Goal: Ask a question

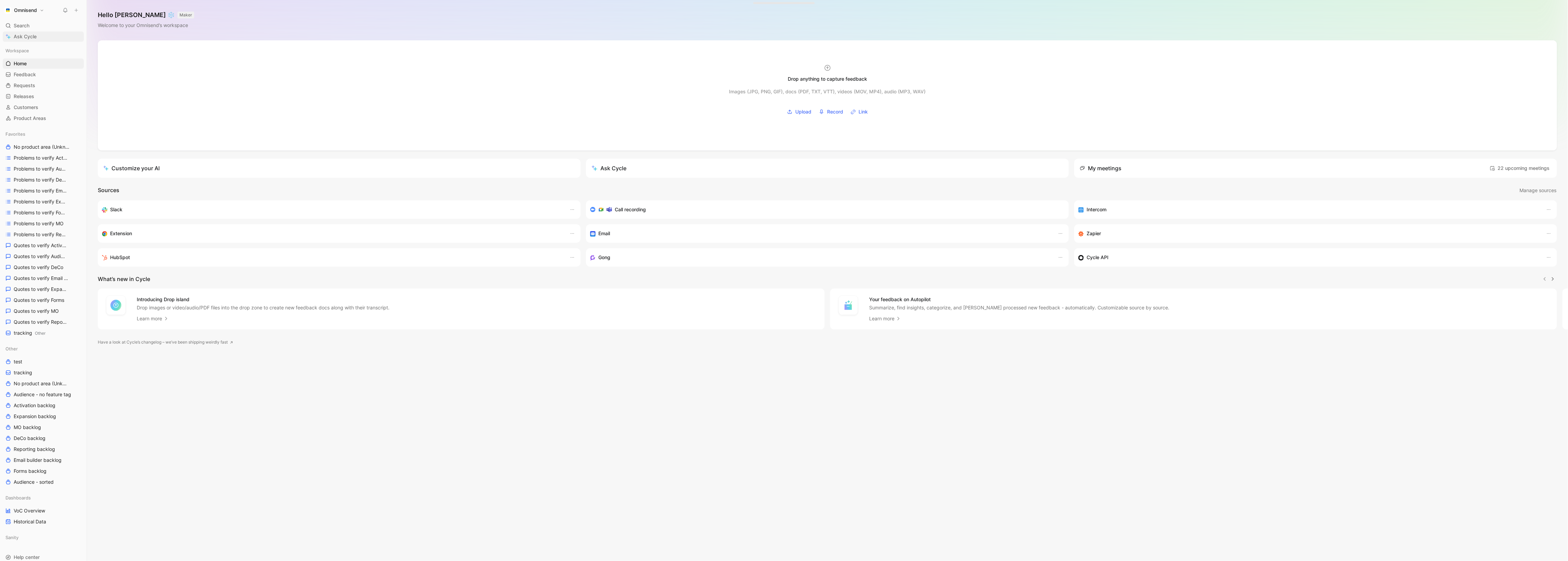
click at [30, 37] on span "Ask Cycle" at bounding box center [25, 36] width 23 height 8
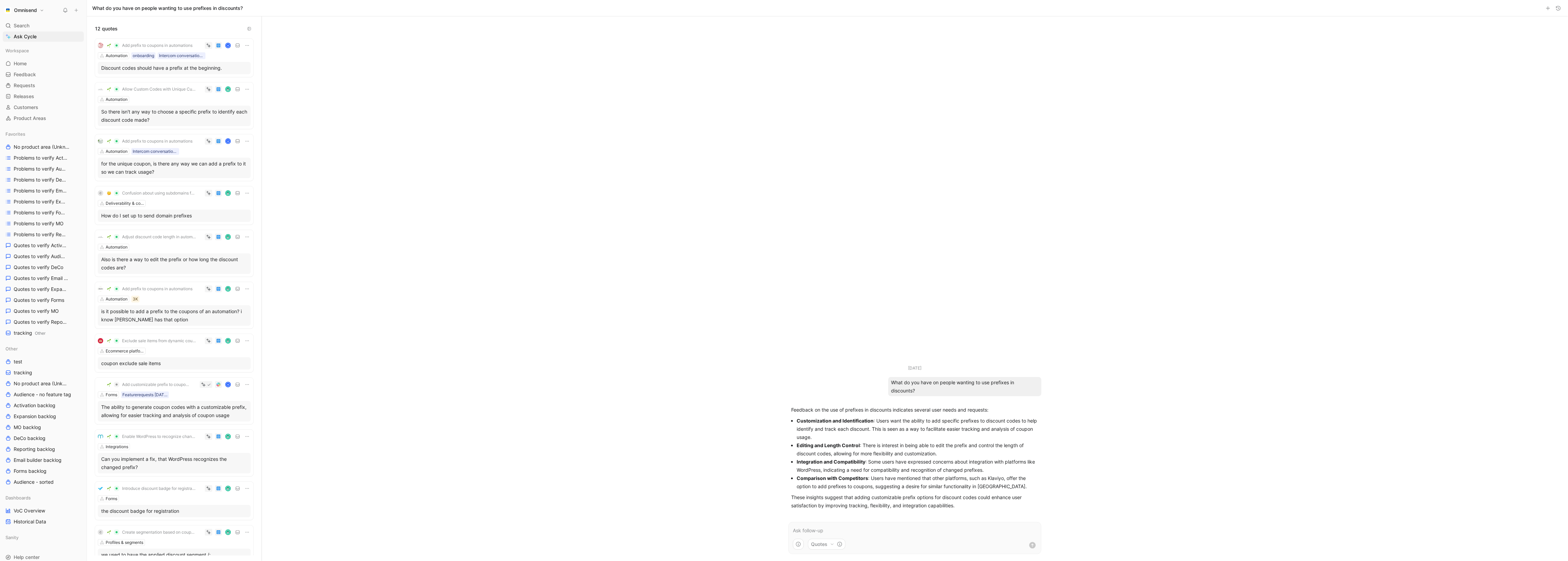
click at [533, 242] on div "Aug 20, 2025 What do you have on people wanting to use prefixes in discounts? F…" at bounding box center [915, 288] width 1306 height 545
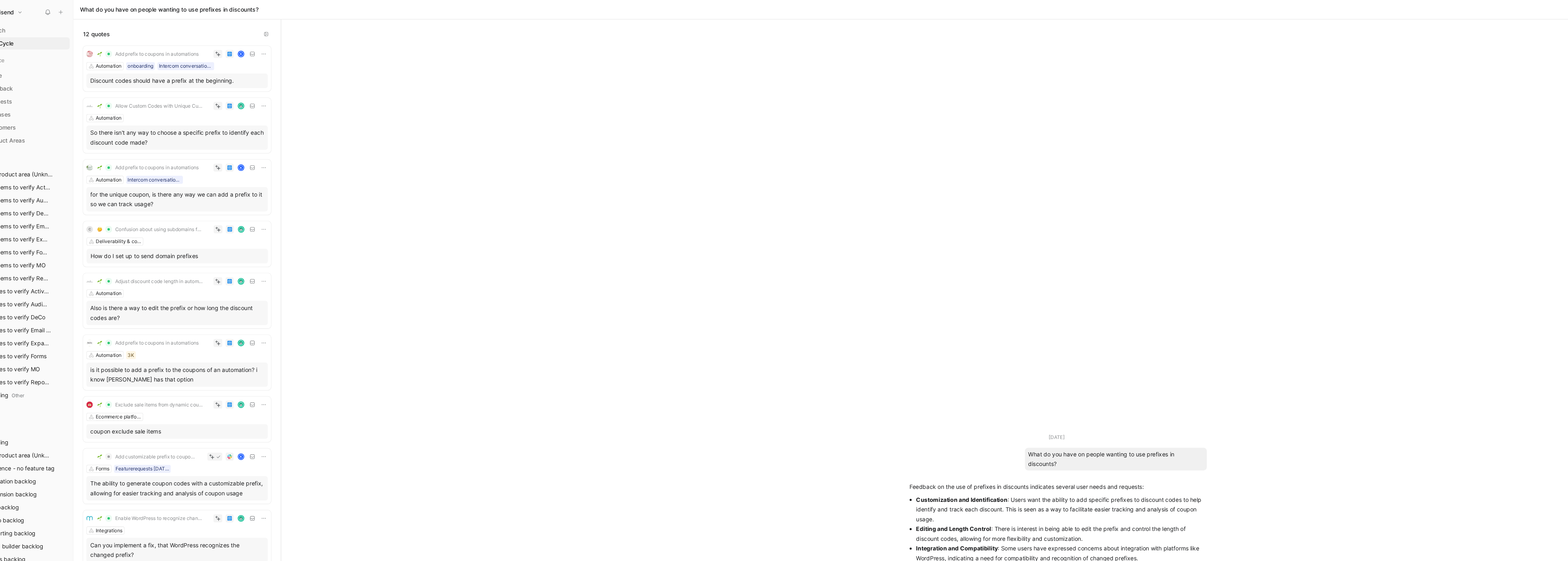
click at [187, 74] on div "Add prefix to coupons in automations K Automation onboarding Intercom conversat…" at bounding box center [174, 57] width 158 height 38
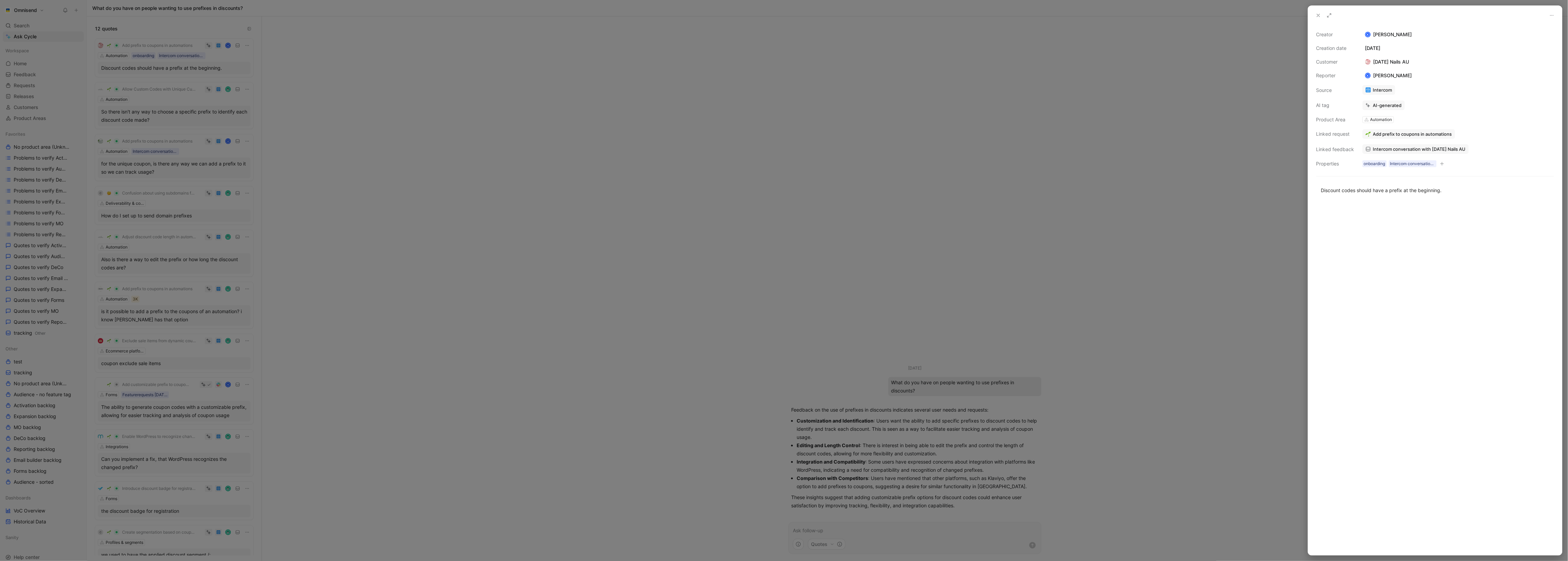
click at [1381, 152] on span "Intercom conversation with Sunday Nails AU" at bounding box center [1419, 149] width 93 height 6
click at [511, 166] on div at bounding box center [784, 280] width 1568 height 561
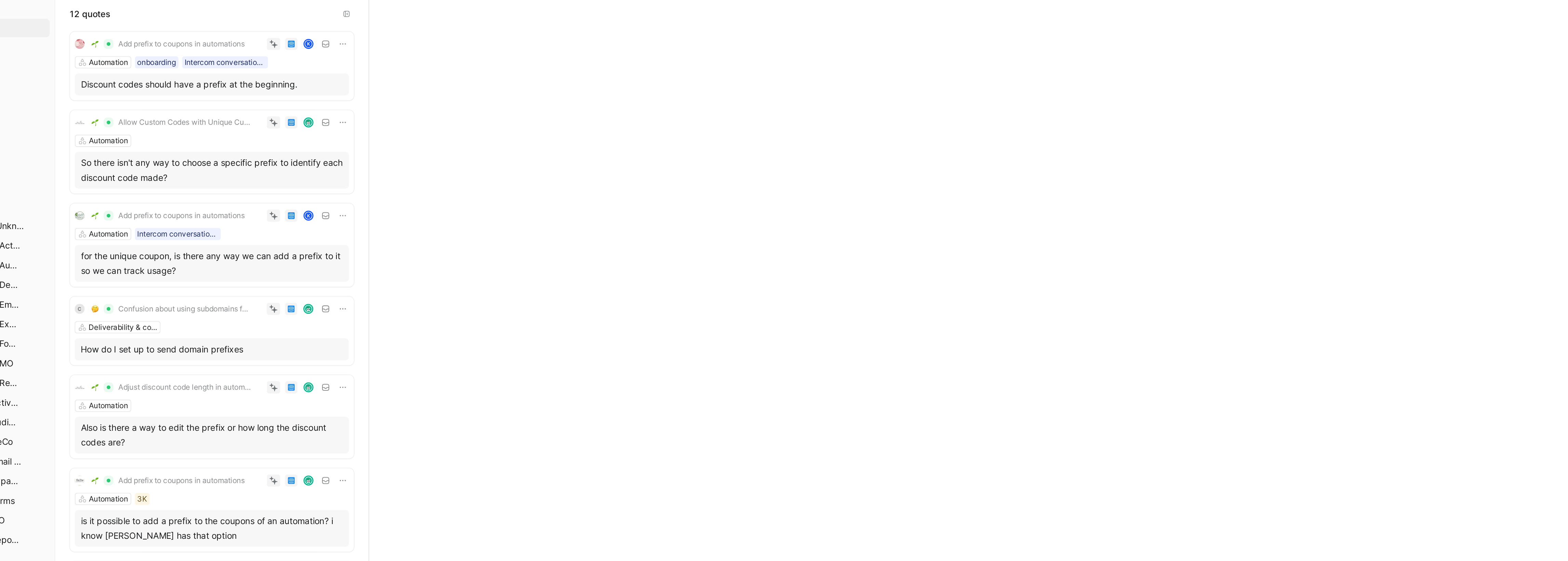
click at [175, 113] on div "So there isn't any way to choose a specific prefix to identify each discount co…" at bounding box center [174, 116] width 146 height 16
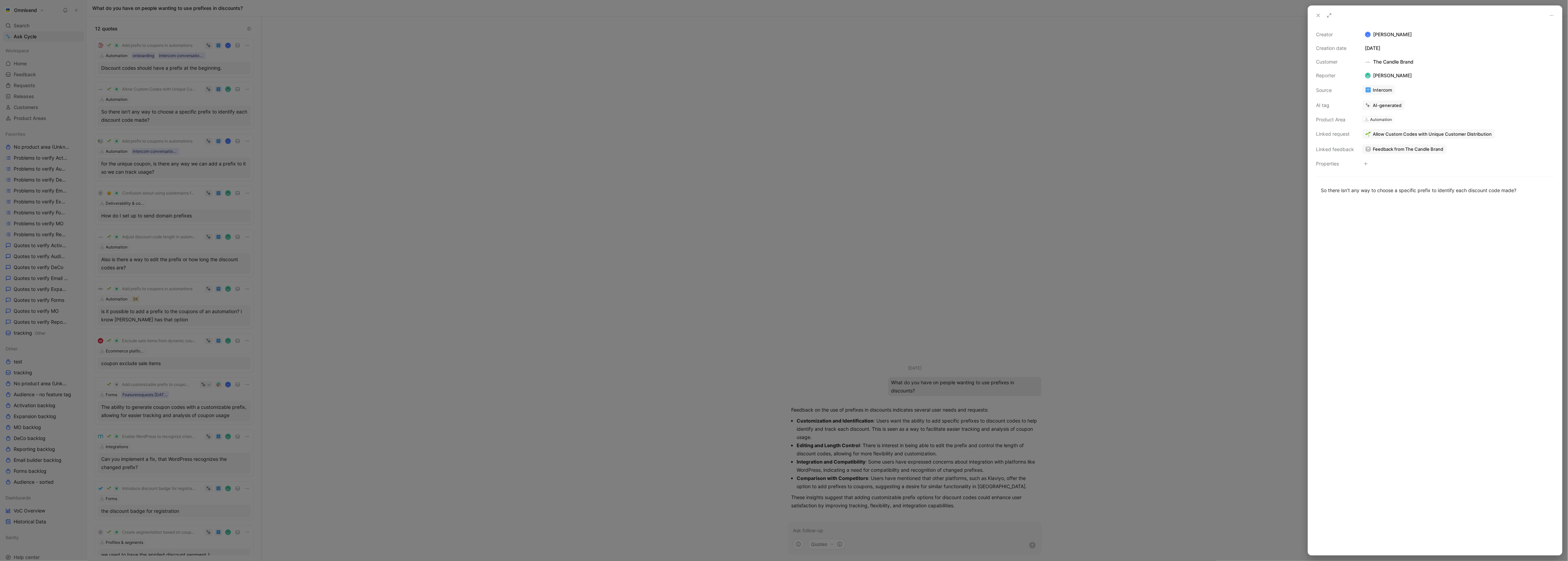
click at [399, 208] on div at bounding box center [784, 280] width 1568 height 561
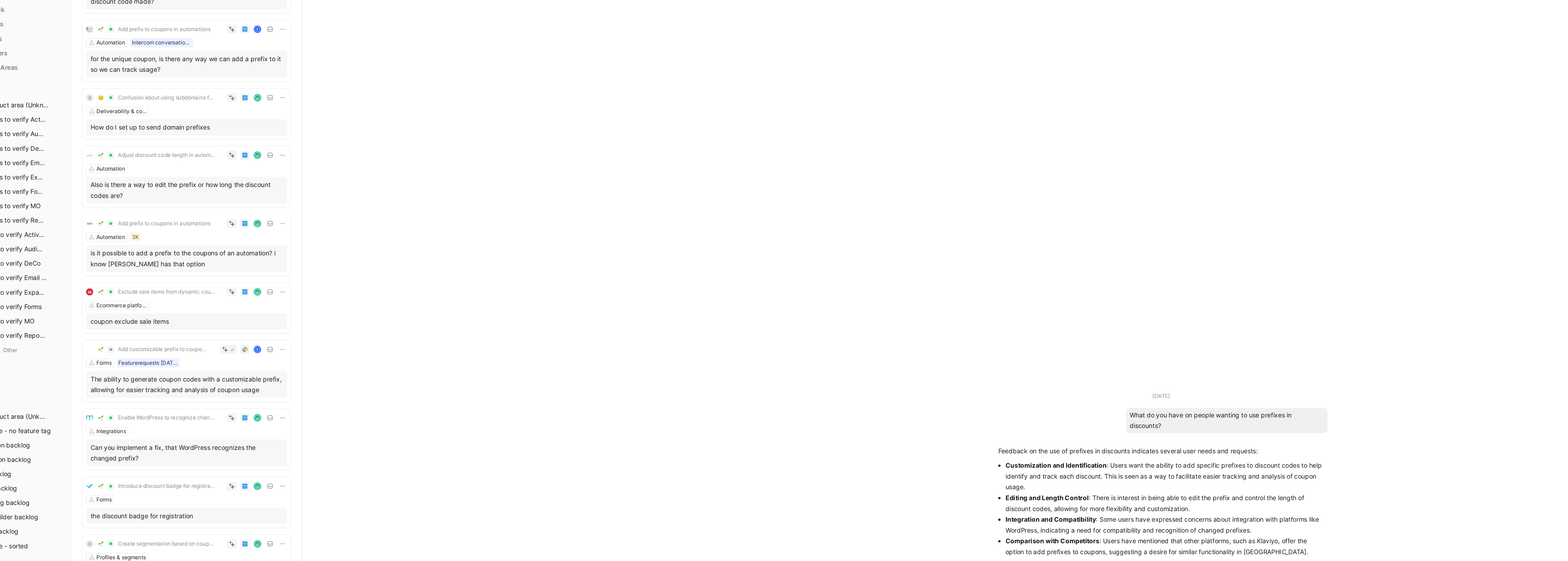
click at [174, 197] on div "Adjust discount code length in automation emails Automation Also is there a way…" at bounding box center [174, 201] width 158 height 46
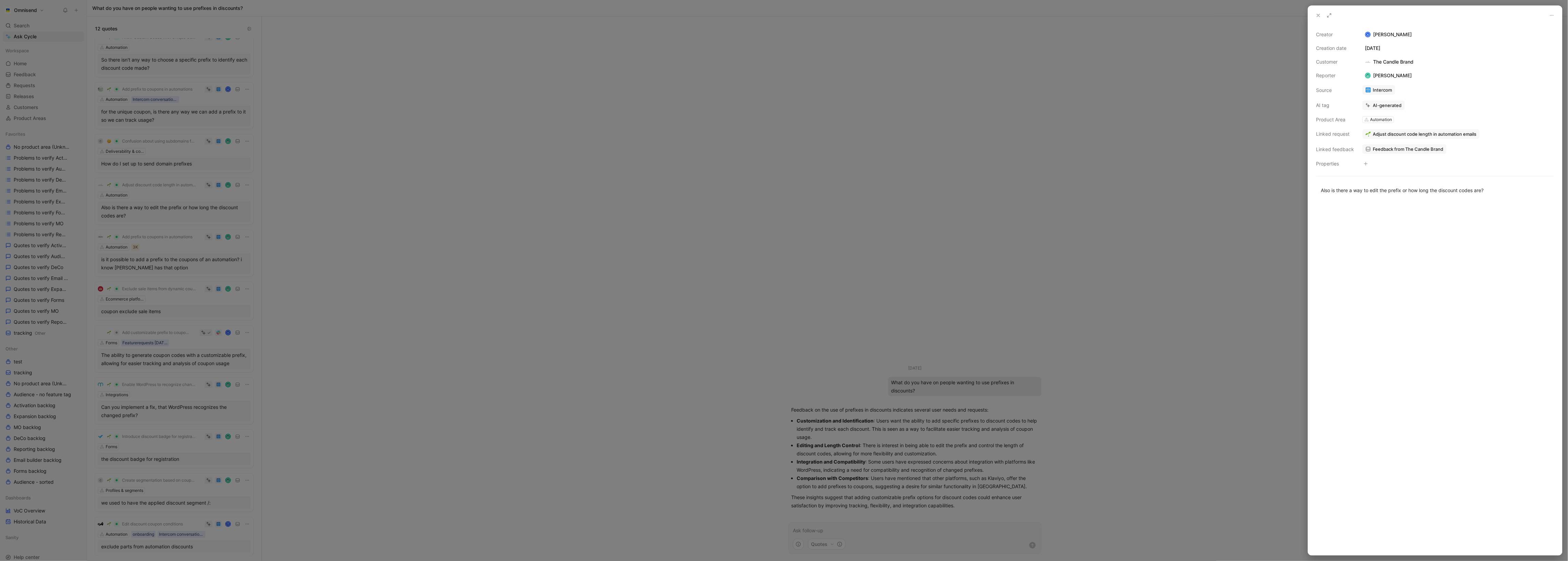
click at [189, 292] on div at bounding box center [784, 280] width 1568 height 561
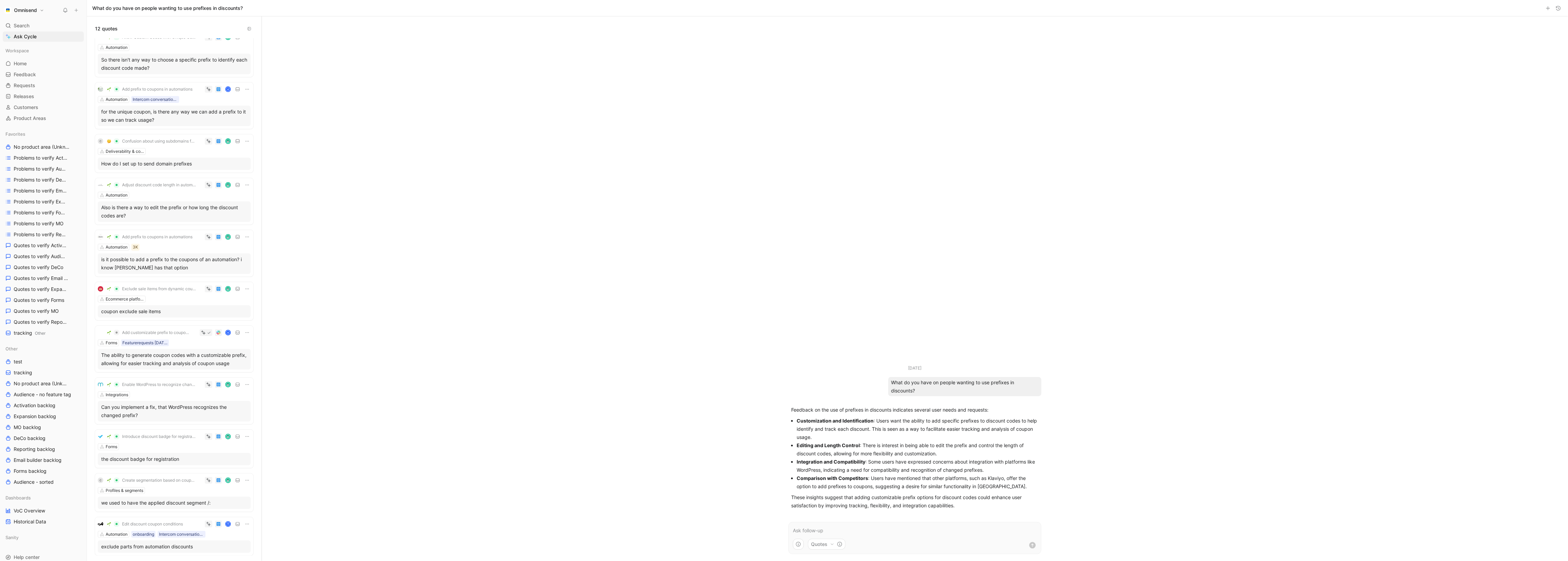
click at [227, 360] on div "The ability to generate coupon codes with a customizable prefix, allowing for e…" at bounding box center [174, 359] width 146 height 16
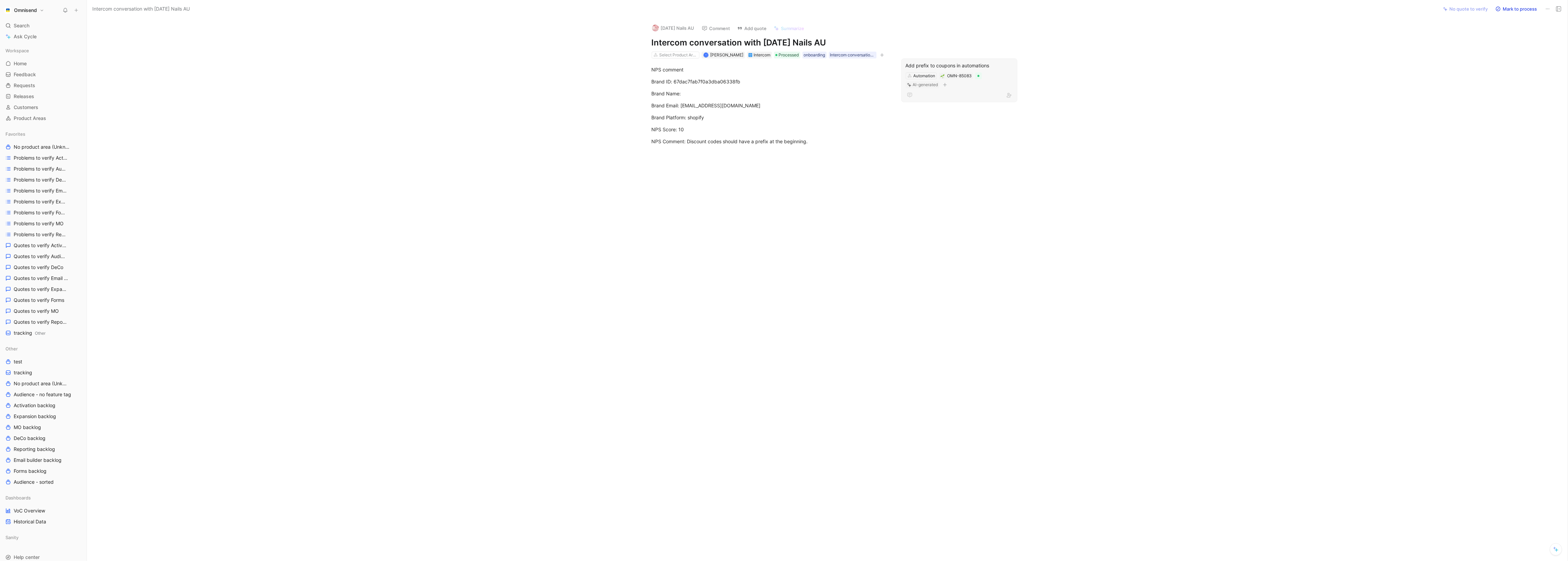
click at [922, 64] on div "Add prefix to coupons in automations" at bounding box center [959, 65] width 107 height 8
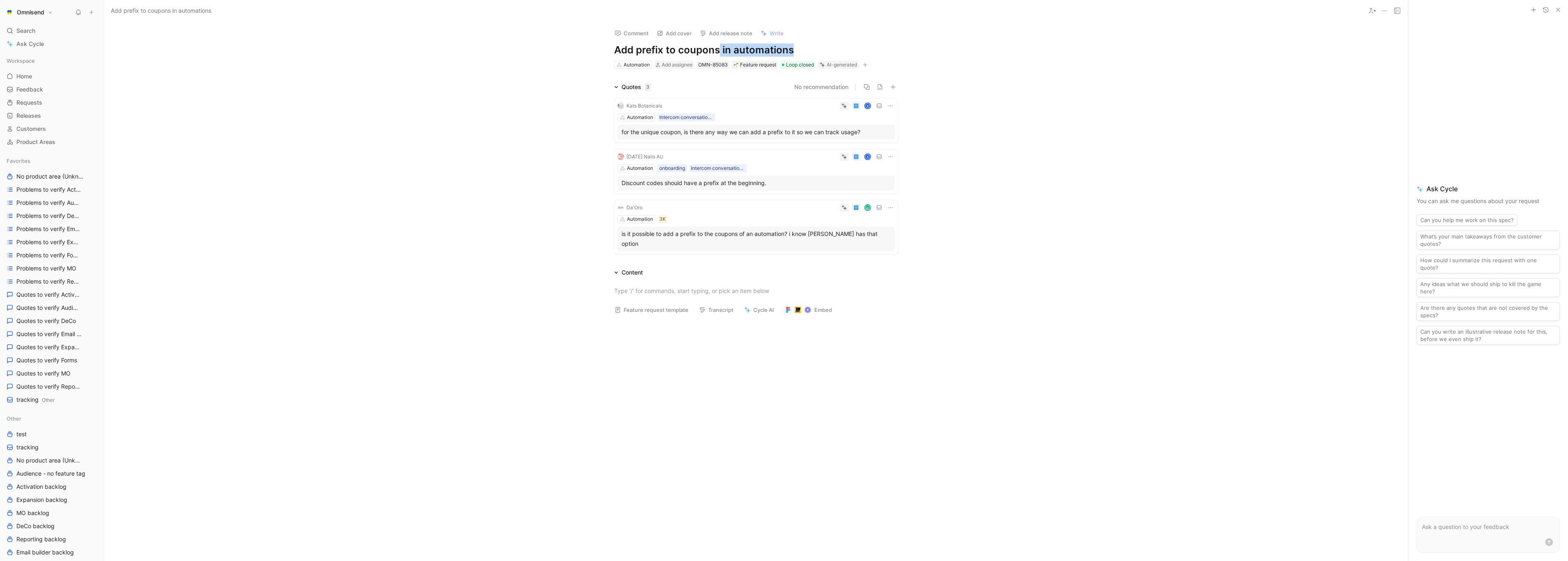
drag, startPoint x: 719, startPoint y: 52, endPoint x: 806, endPoint y: 52, distance: 87.0
click at [806, 52] on h1 "Add prefix to coupons in automations" at bounding box center [756, 50] width 284 height 13
click at [789, 66] on span "Loop closed" at bounding box center [800, 64] width 28 height 8
click at [792, 94] on div at bounding box center [789, 96] width 8 height 8
click at [700, 49] on h1 "Add prefix to coupons" at bounding box center [756, 50] width 284 height 13
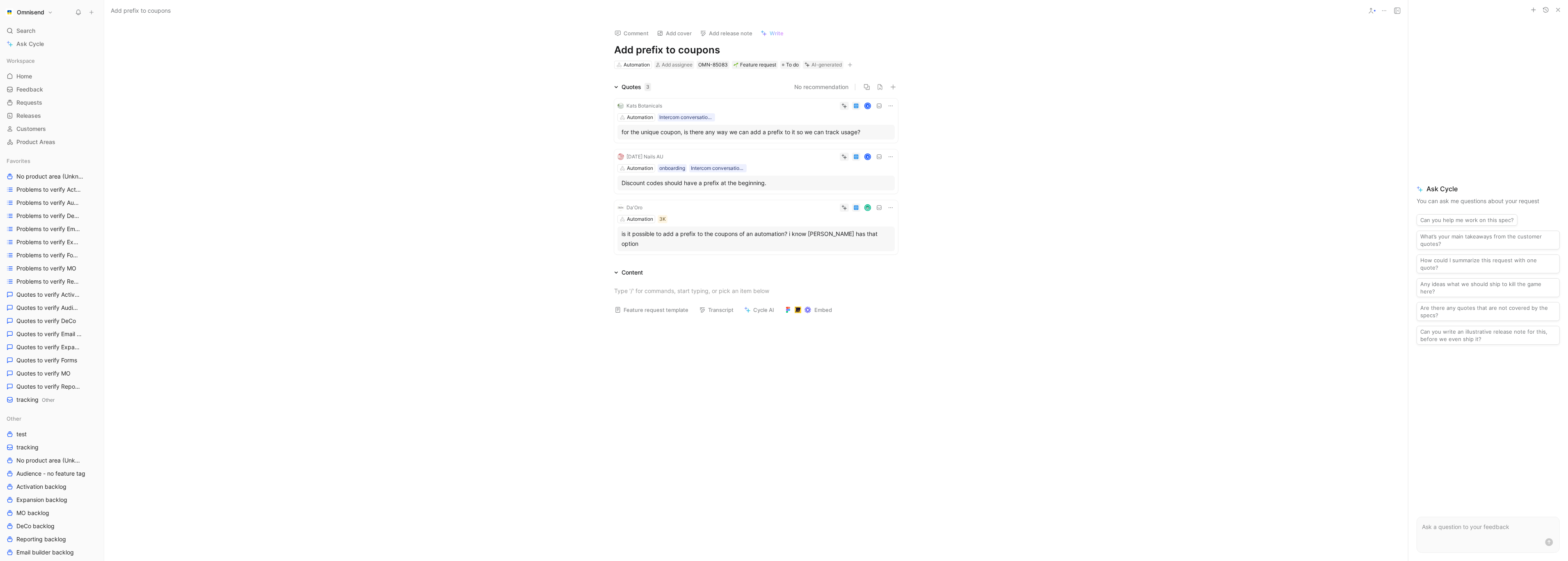
click at [700, 49] on h1 "Add prefix to coupons" at bounding box center [756, 50] width 284 height 13
copy h1 "Add prefix to coupons"
click at [789, 66] on span "To do" at bounding box center [792, 64] width 12 height 8
click at [792, 148] on div at bounding box center [789, 145] width 8 height 8
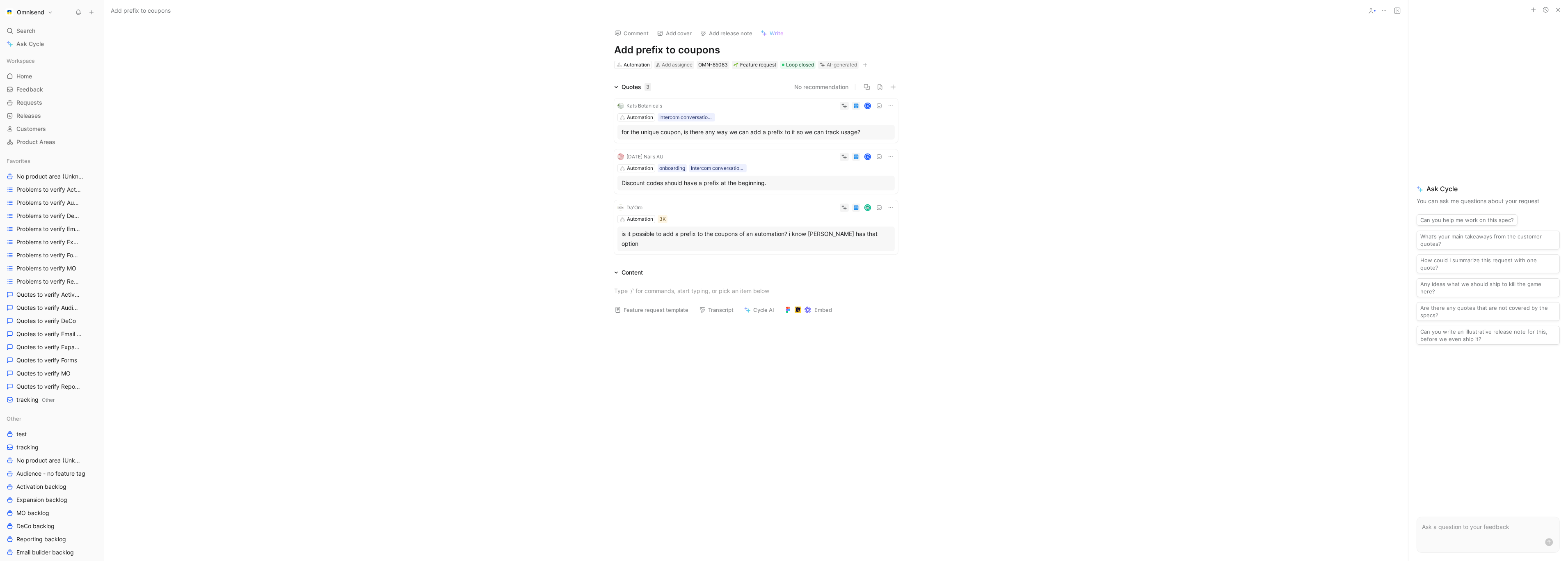
drag, startPoint x: 554, startPoint y: 229, endPoint x: 575, endPoint y: 215, distance: 25.2
click at [575, 215] on div "Quotes 3 No recommendation Kats Botanicals K Automation Intercom conversation l…" at bounding box center [756, 169] width 1304 height 175
click at [570, 241] on div "Quotes 3 No recommendation Kats Botanicals K Automation Intercom conversation l…" at bounding box center [756, 169] width 1304 height 175
drag, startPoint x: 565, startPoint y: 123, endPoint x: 684, endPoint y: 190, distance: 136.6
click at [684, 190] on div "Quotes 3 No recommendation Kats Botanicals K Automation Intercom conversation l…" at bounding box center [756, 169] width 1304 height 175
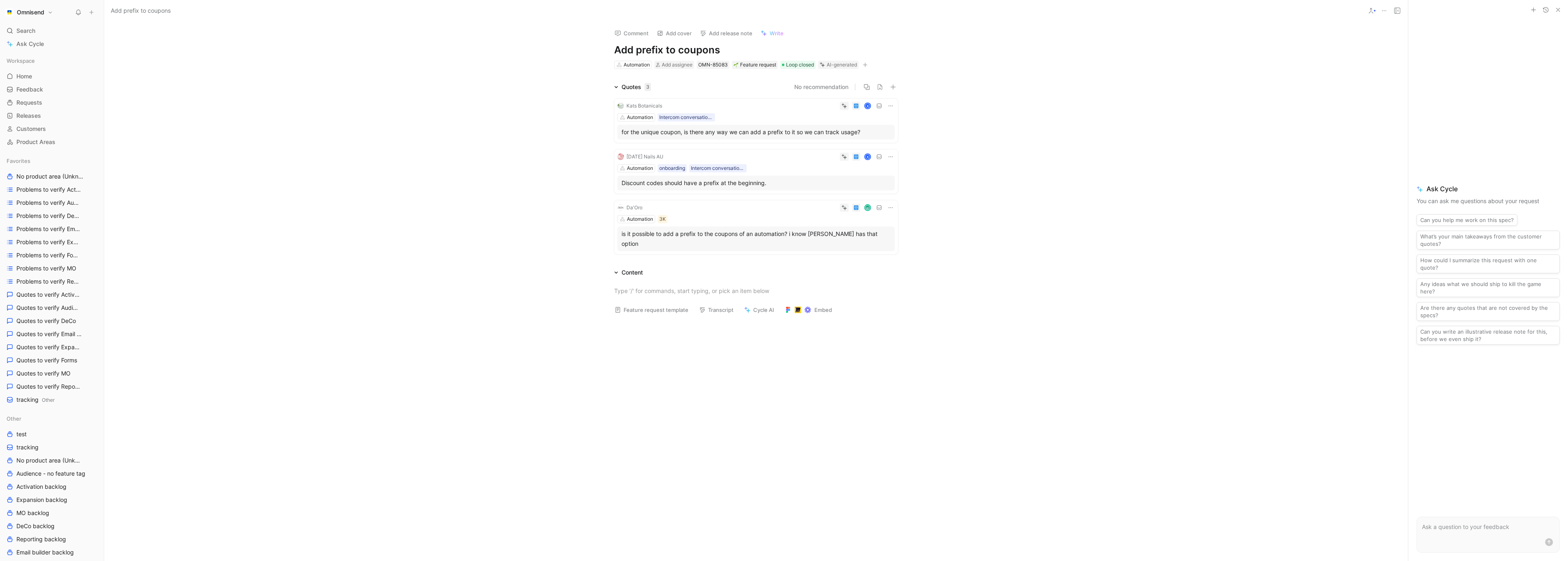
click at [570, 195] on div "Quotes 3 No recommendation Kats Botanicals K Automation Intercom conversation l…" at bounding box center [756, 169] width 1304 height 175
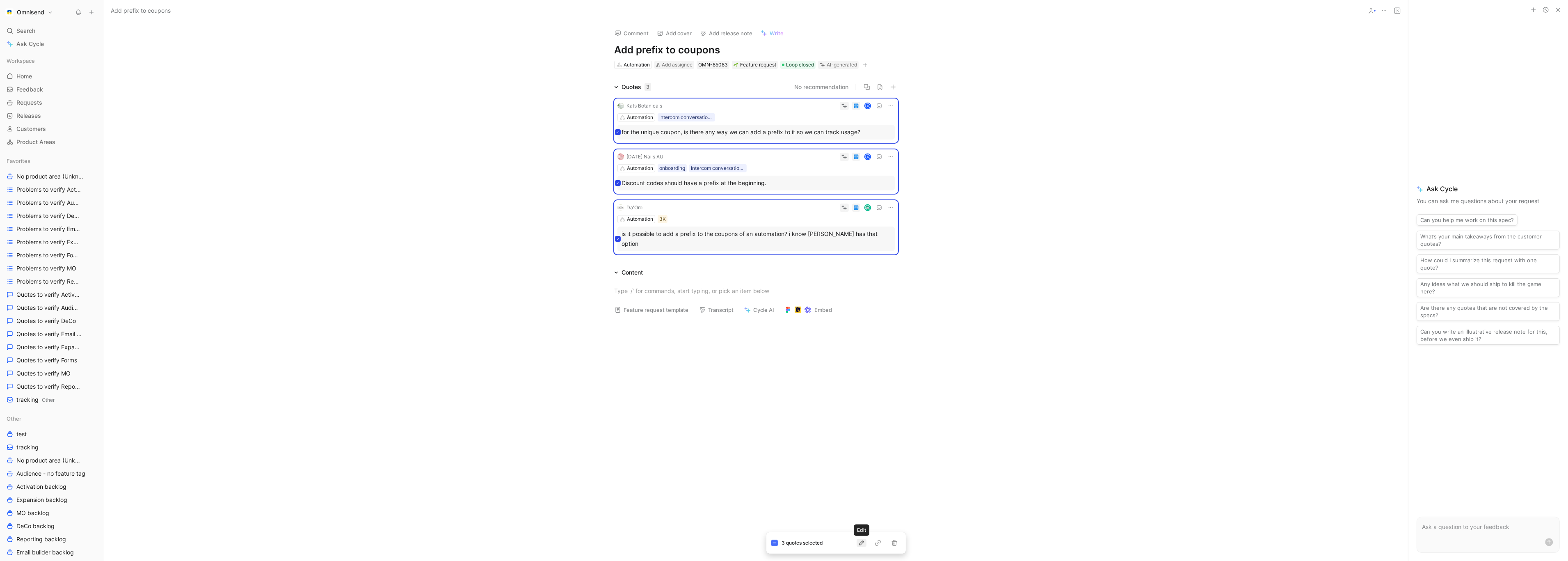
click at [860, 542] on icon "button" at bounding box center [861, 543] width 7 height 7
click at [819, 495] on div "Parent" at bounding box center [865, 497] width 115 height 12
type input "Add customizable prefix to coupon codes"
click at [845, 505] on mark "Add customizable prefix to coupon codes" at bounding box center [895, 504] width 112 height 7
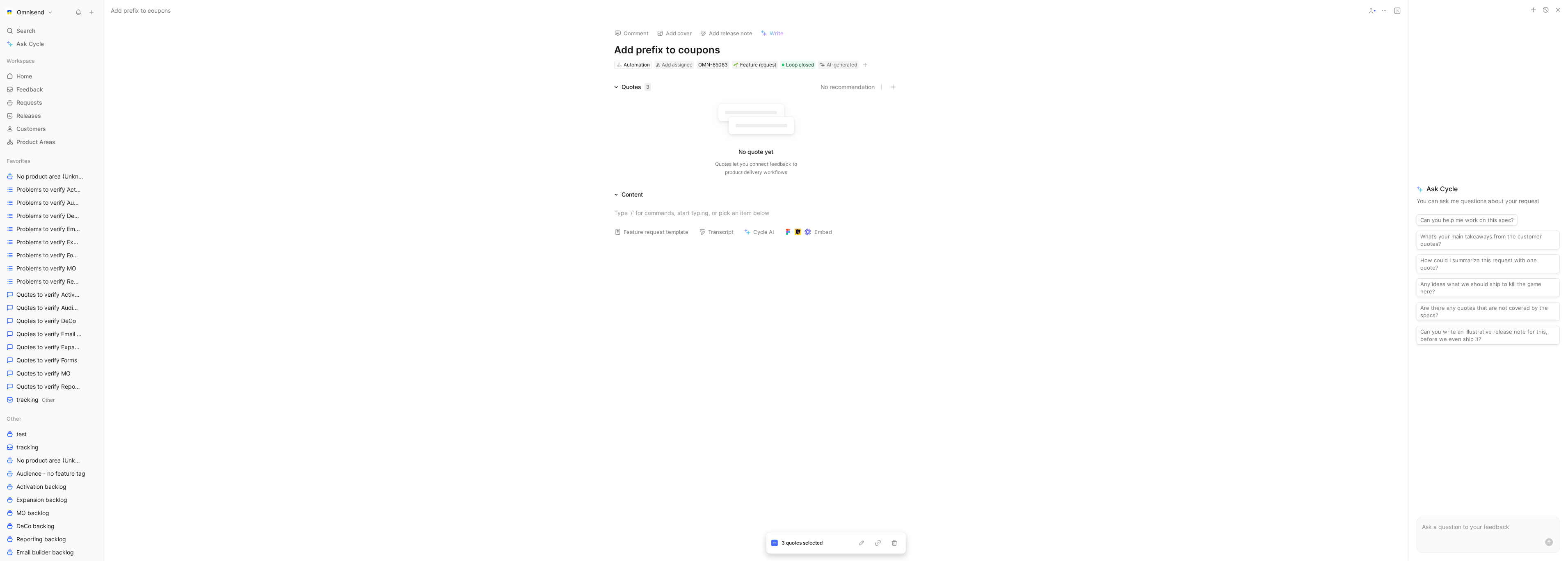
click at [1388, 9] on button at bounding box center [1384, 11] width 12 height 12
click at [1390, 64] on div at bounding box center [1385, 64] width 8 height 7
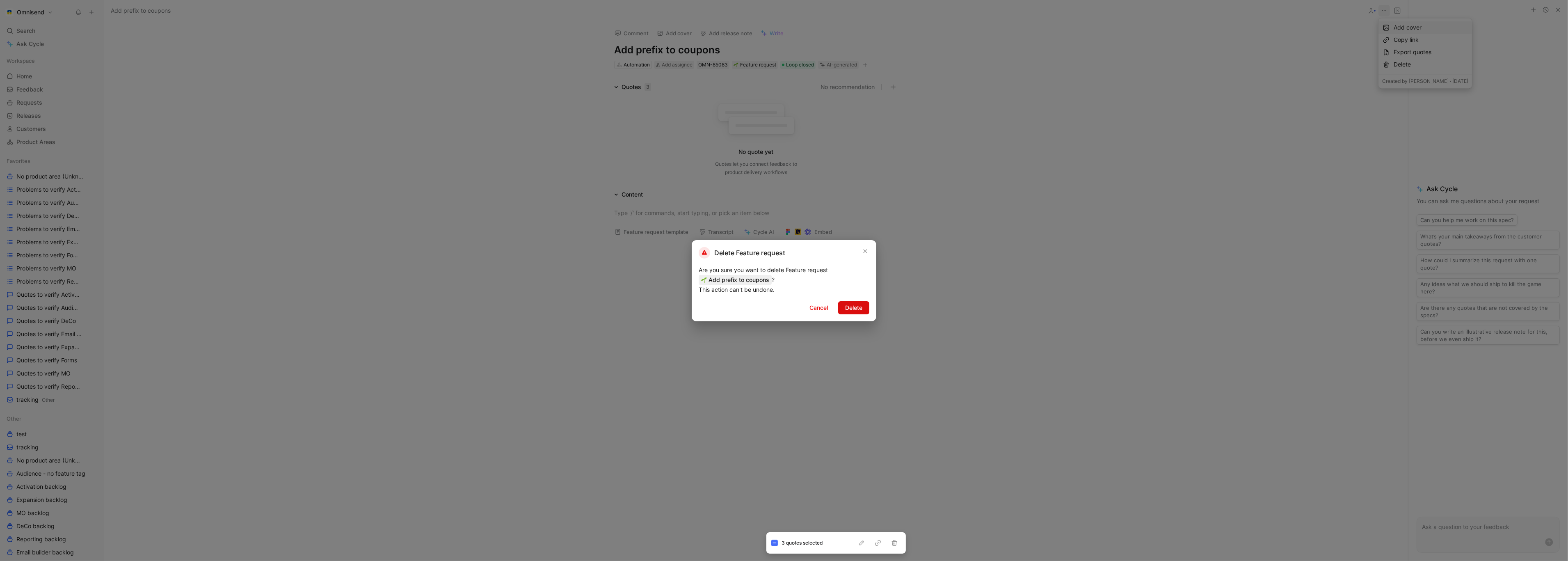
click at [863, 309] on button "Delete" at bounding box center [854, 308] width 31 height 13
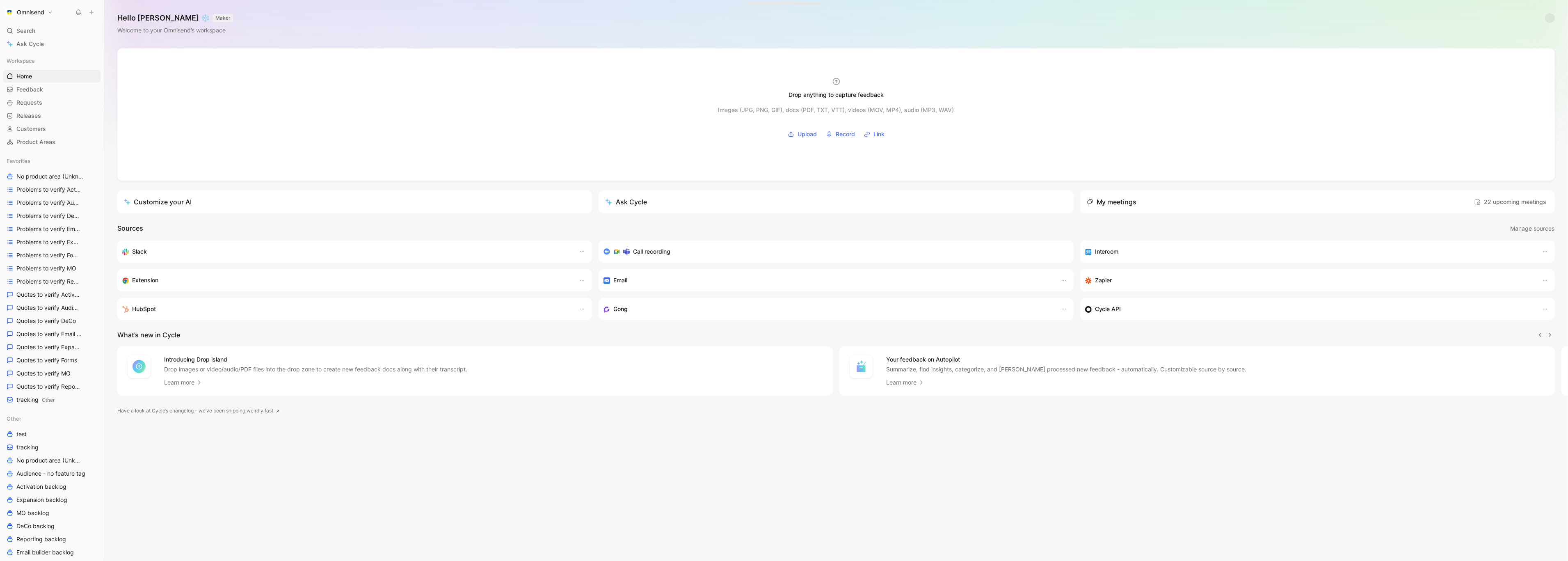
scroll to position [0, 1]
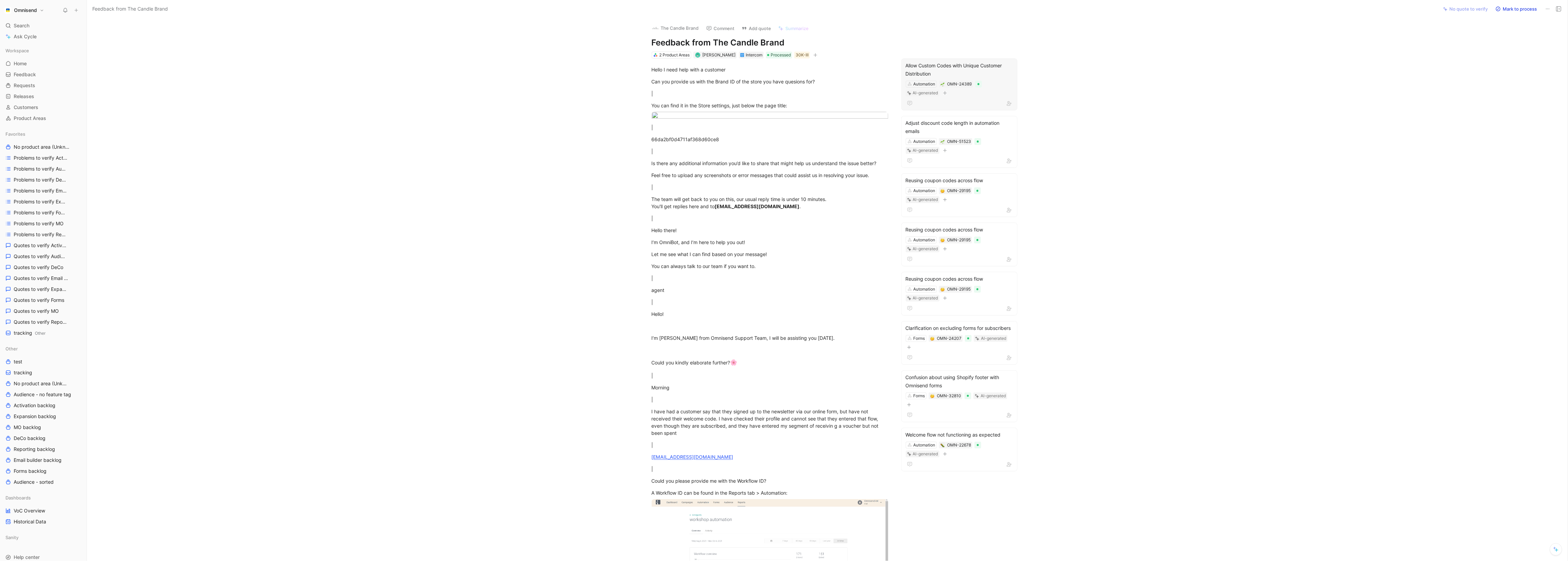
click at [948, 58] on div "Allow Custom Codes with Unique Customer Distribution Automation OMN-24389 AI-ge…" at bounding box center [959, 84] width 116 height 52
click at [977, 130] on div "Adjust discount code length in automation emails" at bounding box center [959, 127] width 107 height 16
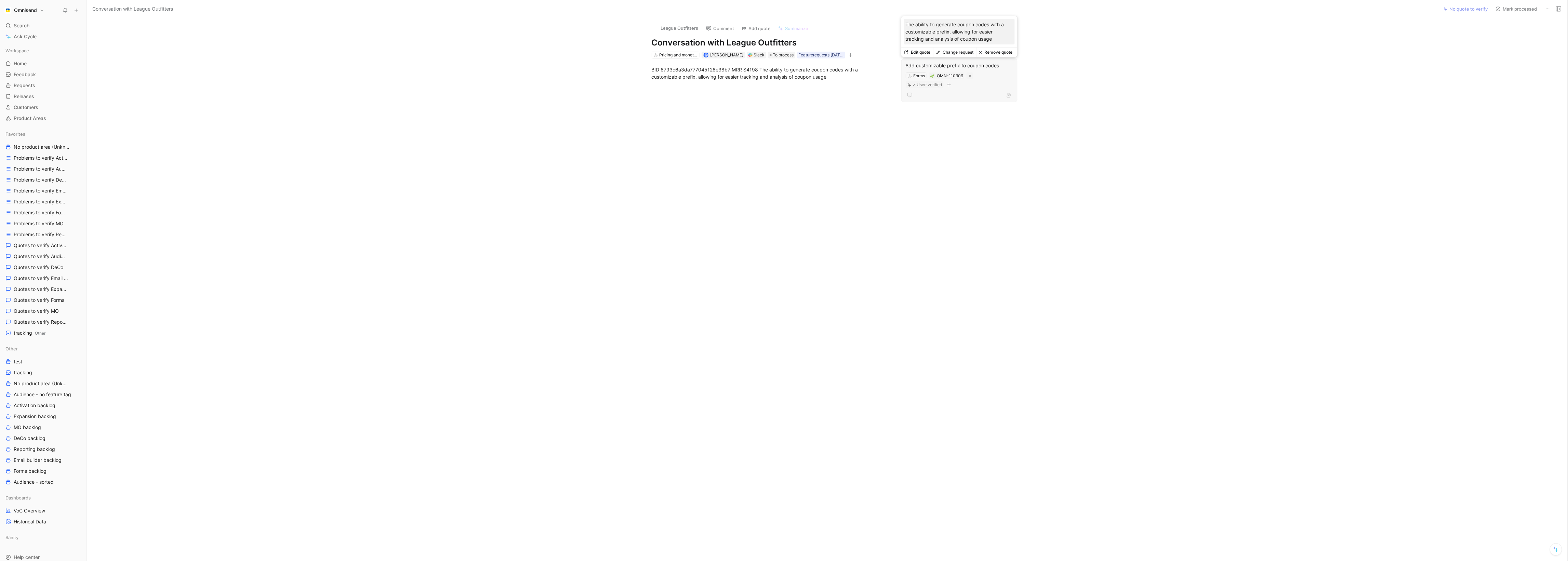
click at [988, 86] on div "Forms OMN-110909 User-verified" at bounding box center [959, 80] width 109 height 17
click at [983, 68] on div "Add customizable prefix to coupon codes" at bounding box center [959, 65] width 107 height 8
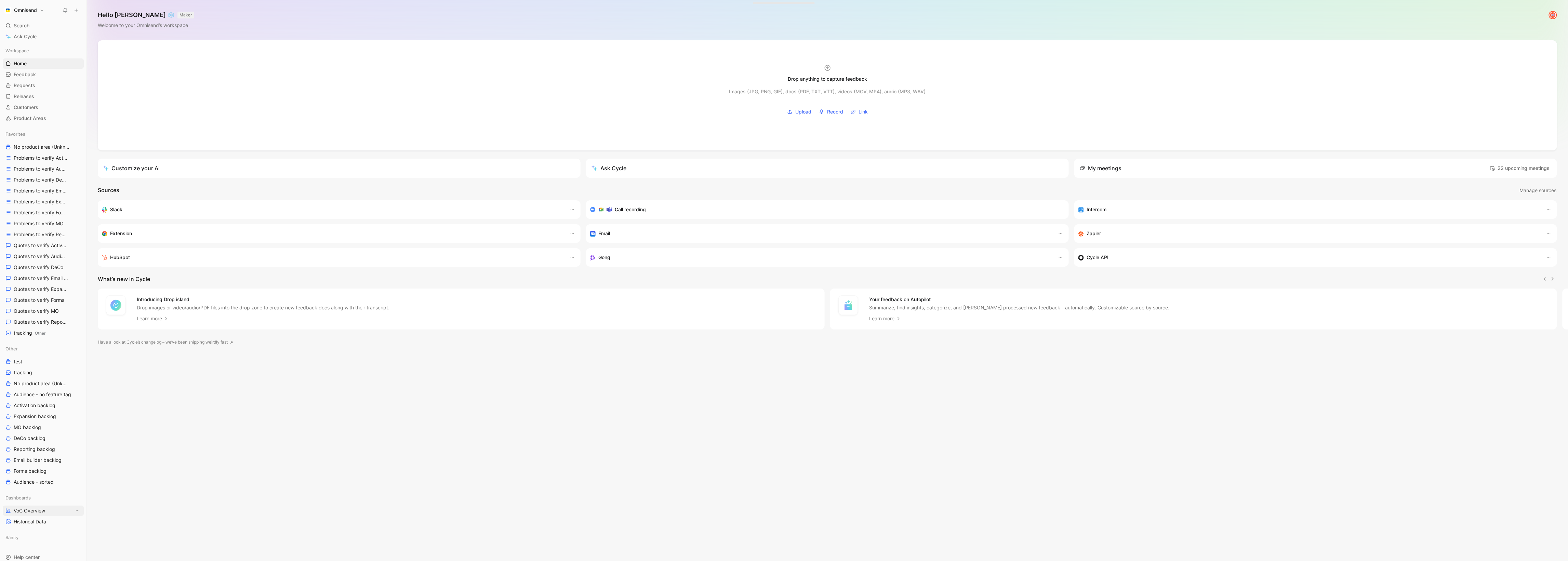
click at [37, 515] on link "VoC Overview" at bounding box center [43, 510] width 81 height 10
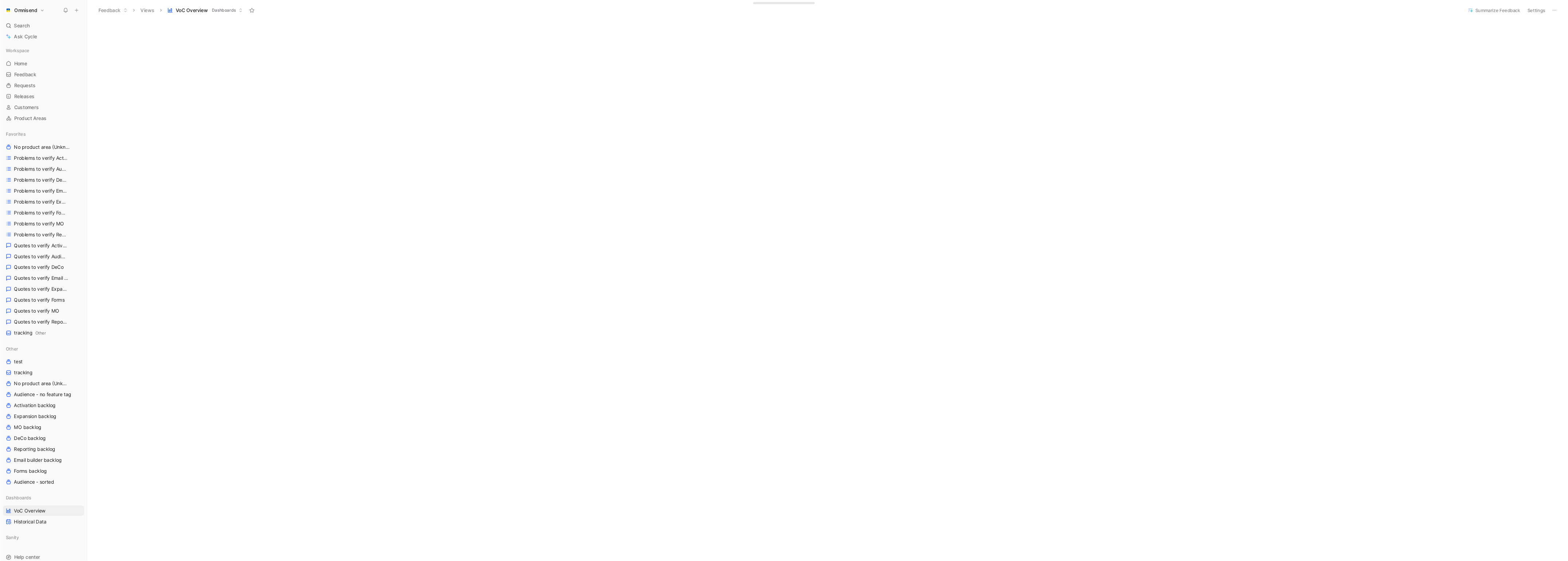
scroll to position [189, 0]
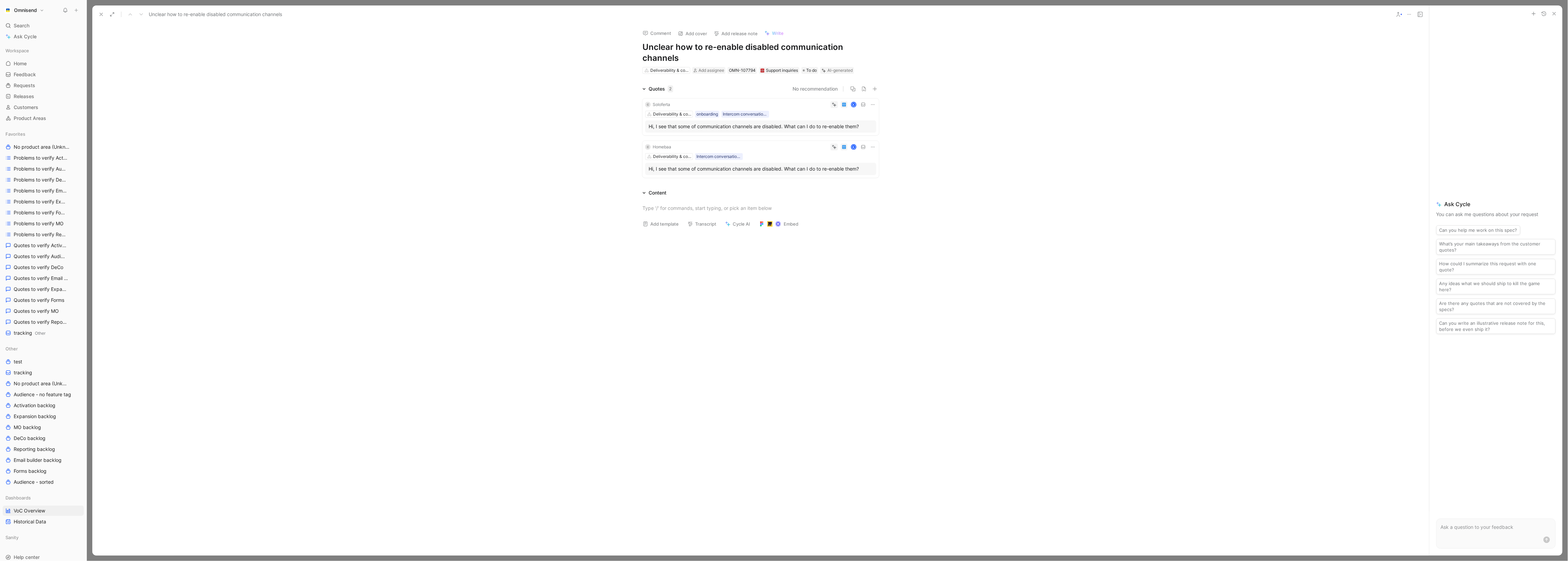
click at [653, 88] on div "Quotes 2" at bounding box center [661, 88] width 24 height 8
click at [99, 15] on icon at bounding box center [101, 14] width 5 height 5
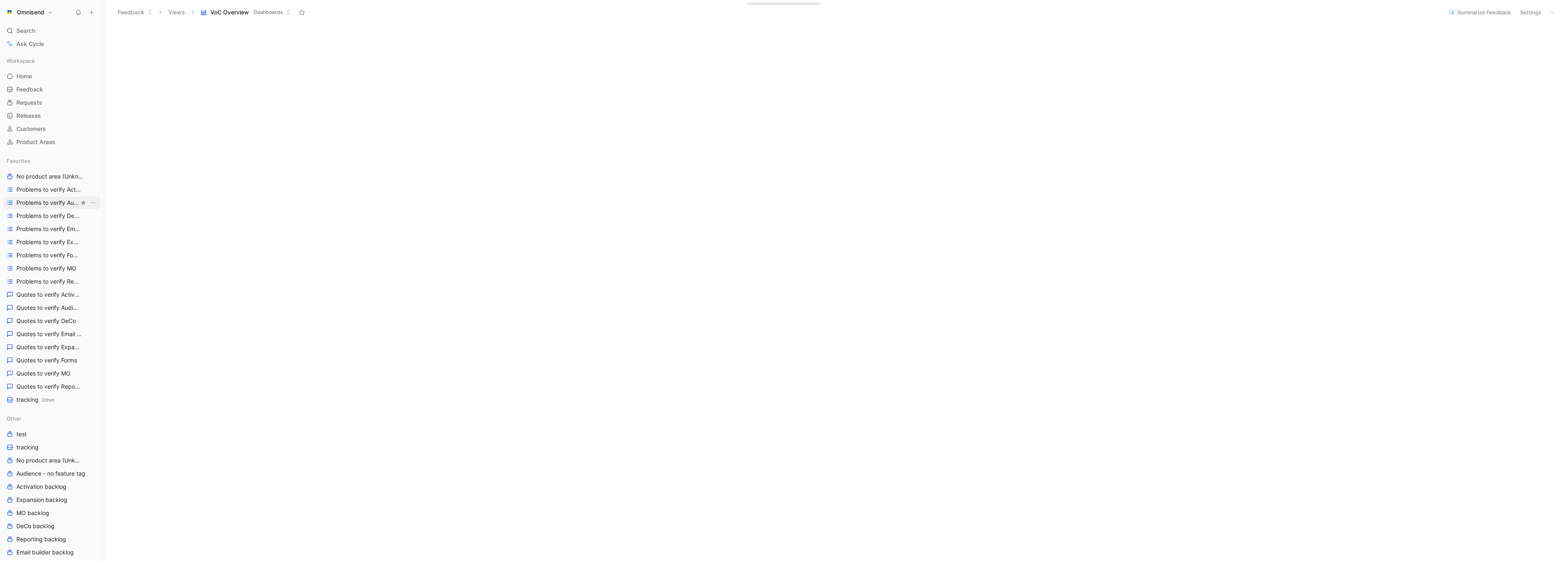
scroll to position [394, 0]
click at [838, 362] on div "Initializing..." at bounding box center [836, 314] width 1464 height 1339
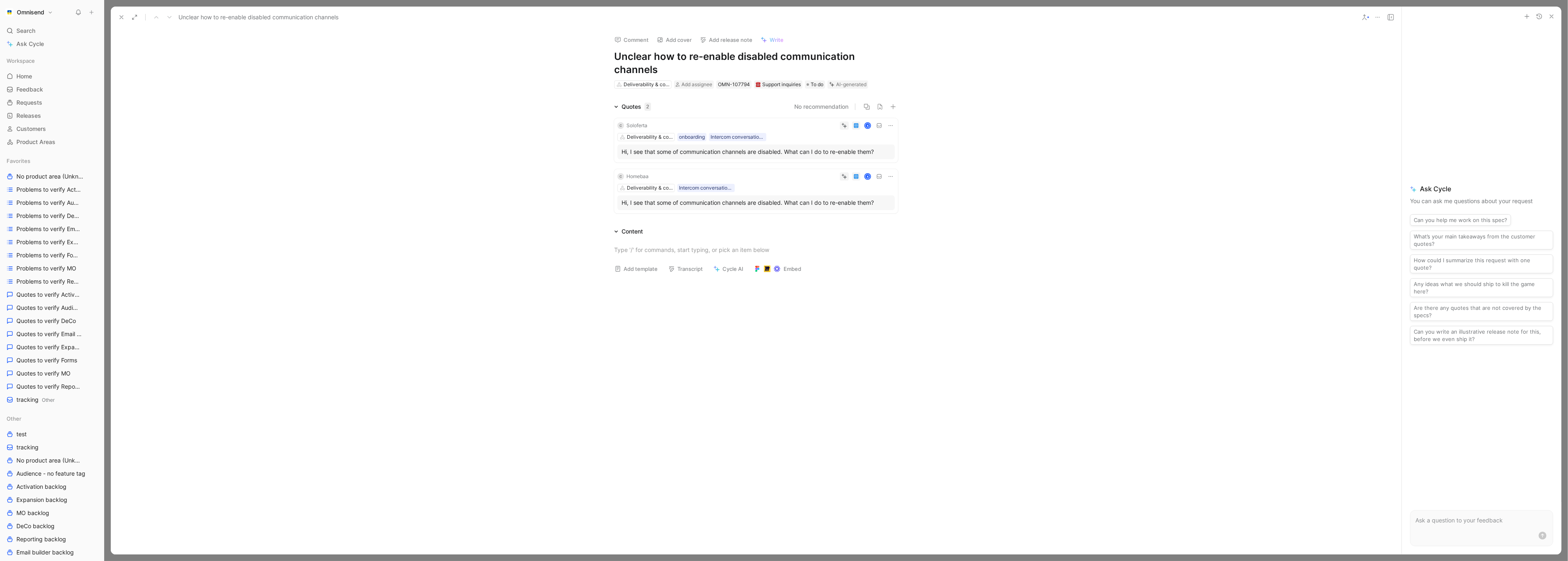
click at [521, 118] on div "Quotes 2 No recommendation C Soloferta K Deliverability & compliance onboarding…" at bounding box center [756, 159] width 1290 height 115
click at [125, 17] on button at bounding box center [121, 18] width 12 height 12
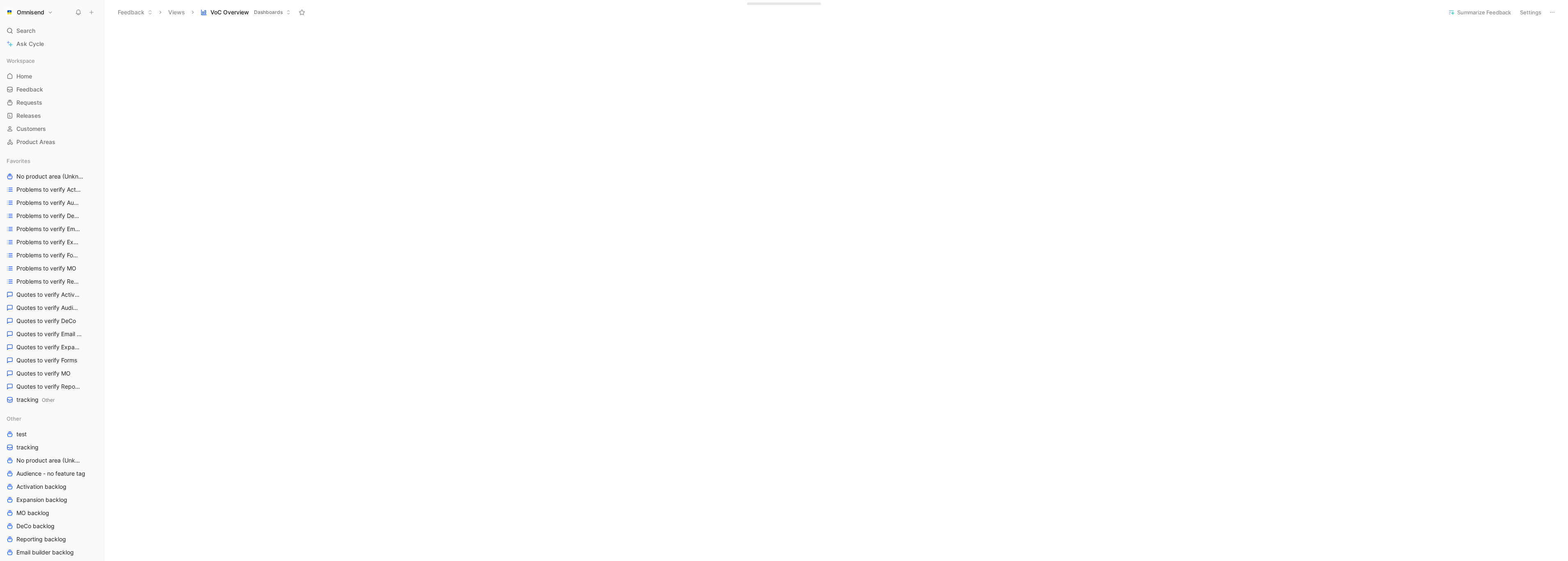
scroll to position [436, 0]
click at [833, 268] on div "Initializing..." at bounding box center [836, 272] width 1464 height 1339
click at [829, 224] on div "Initializing..." at bounding box center [836, 272] width 1464 height 1339
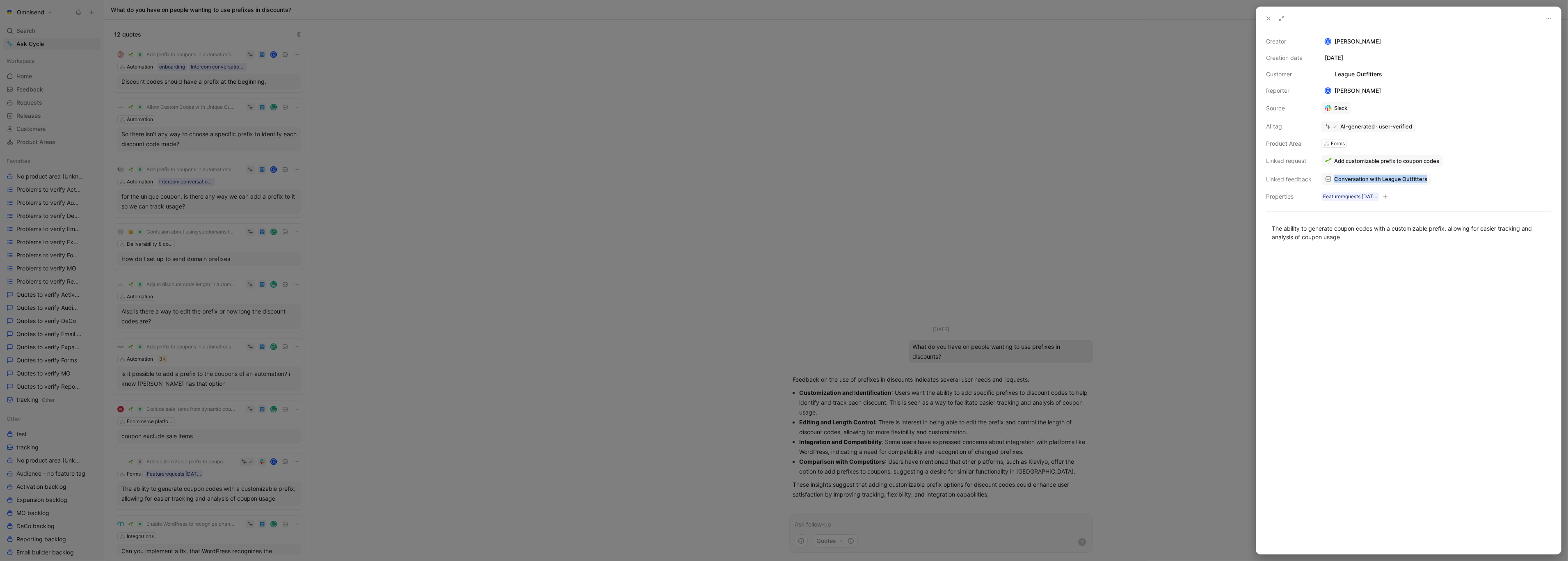
scroll to position [66, 0]
click at [346, 460] on div at bounding box center [784, 280] width 1568 height 561
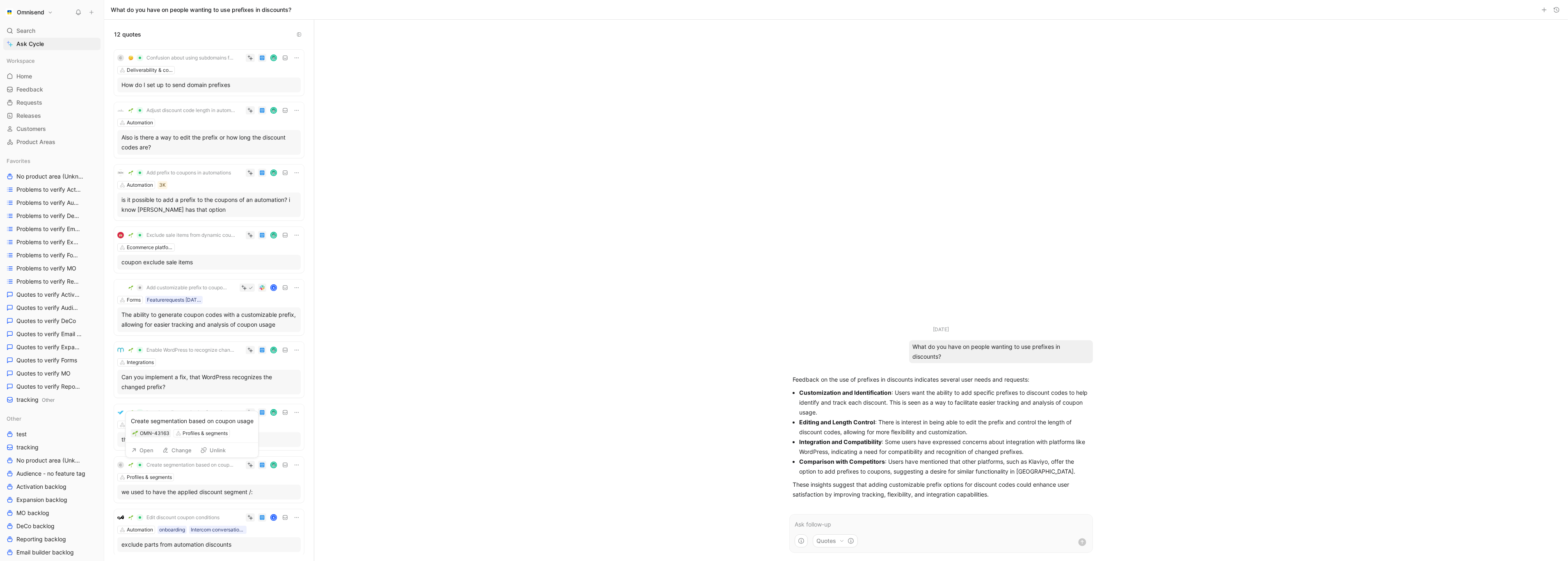
scroll to position [178, 0]
click at [665, 142] on div "[DATE] What do you have on people wanting to use prefixes in discounts? Feedbac…" at bounding box center [941, 290] width 1254 height 541
click at [34, 77] on link "Home G then H" at bounding box center [51, 76] width 97 height 12
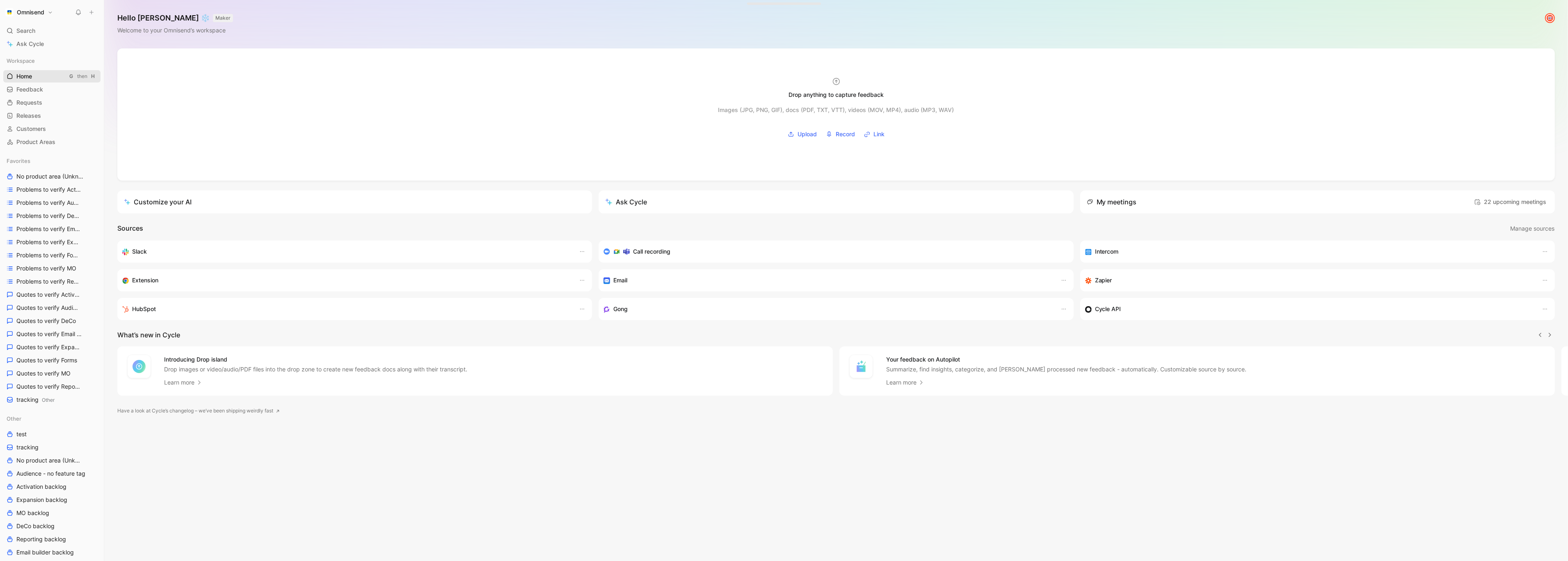
scroll to position [0, 1]
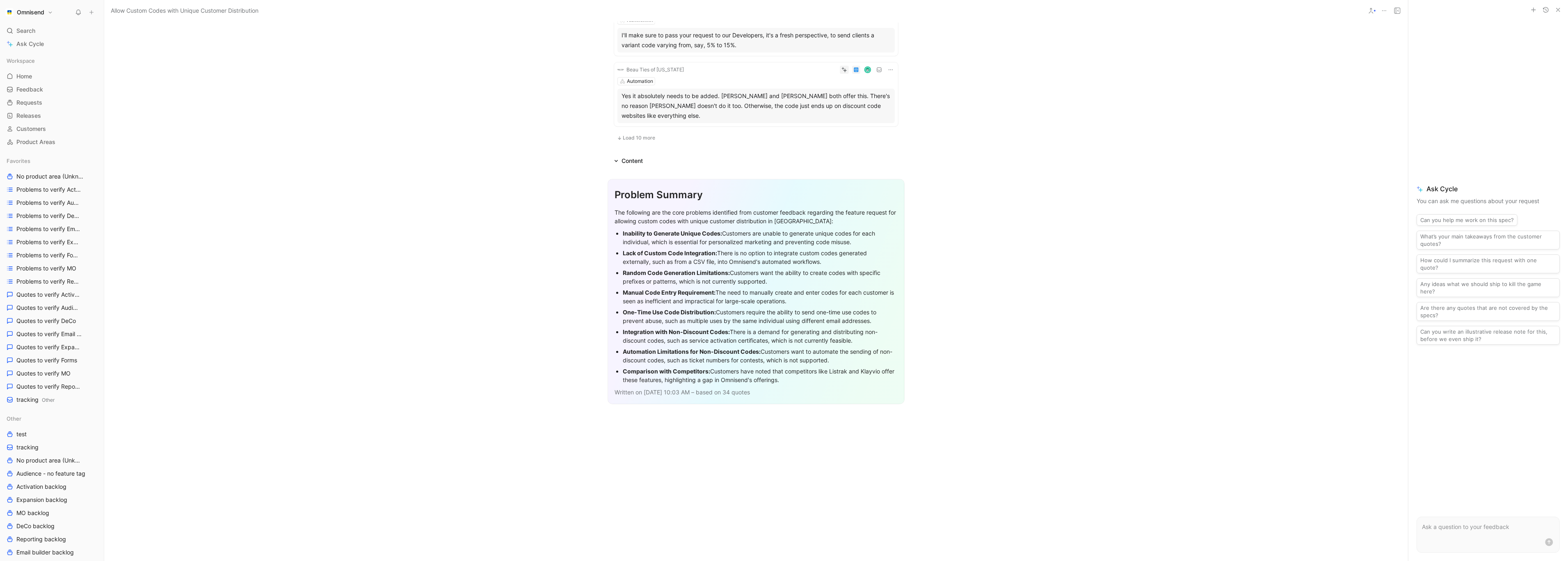
scroll to position [500, 0]
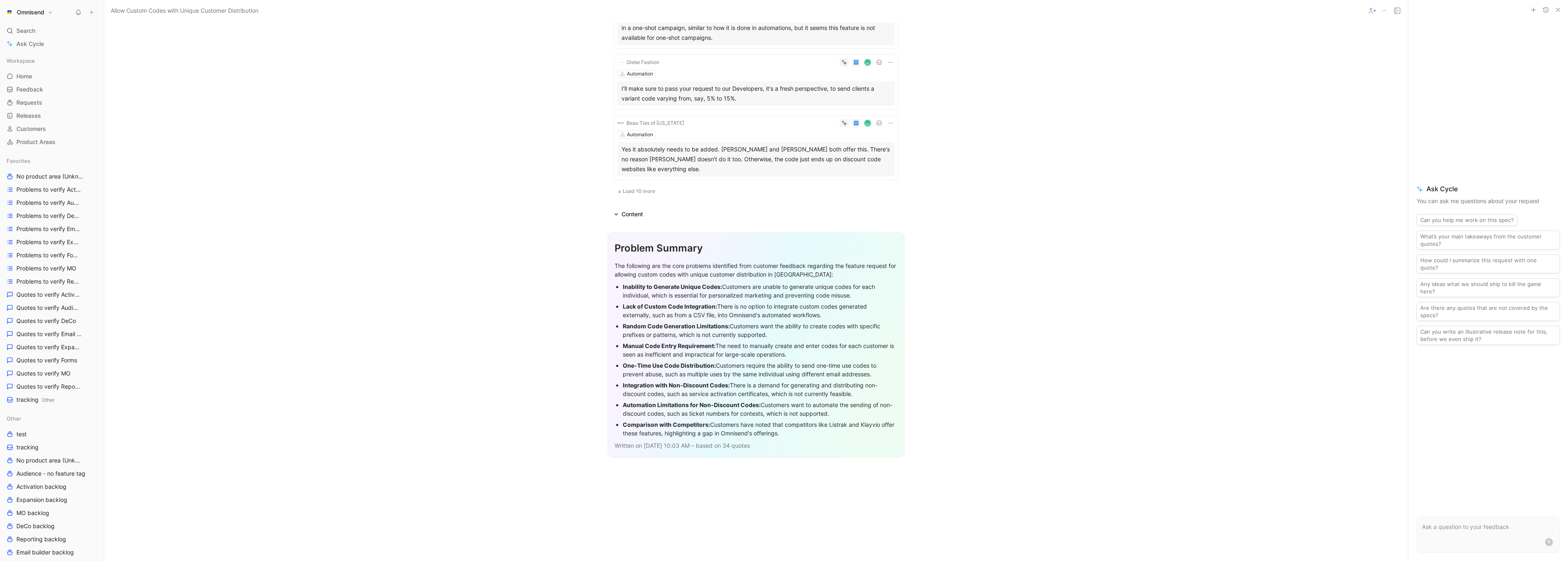
click at [637, 192] on span "Load 10 more" at bounding box center [639, 191] width 32 height 7
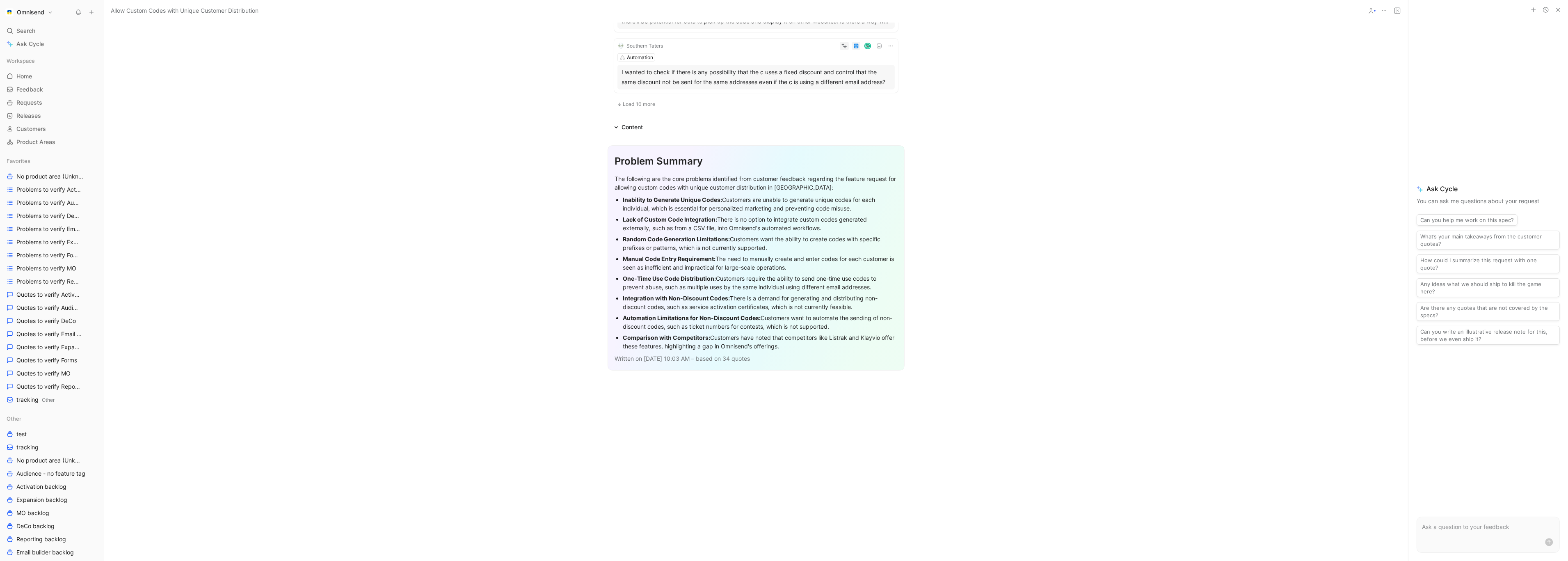
scroll to position [1186, 0]
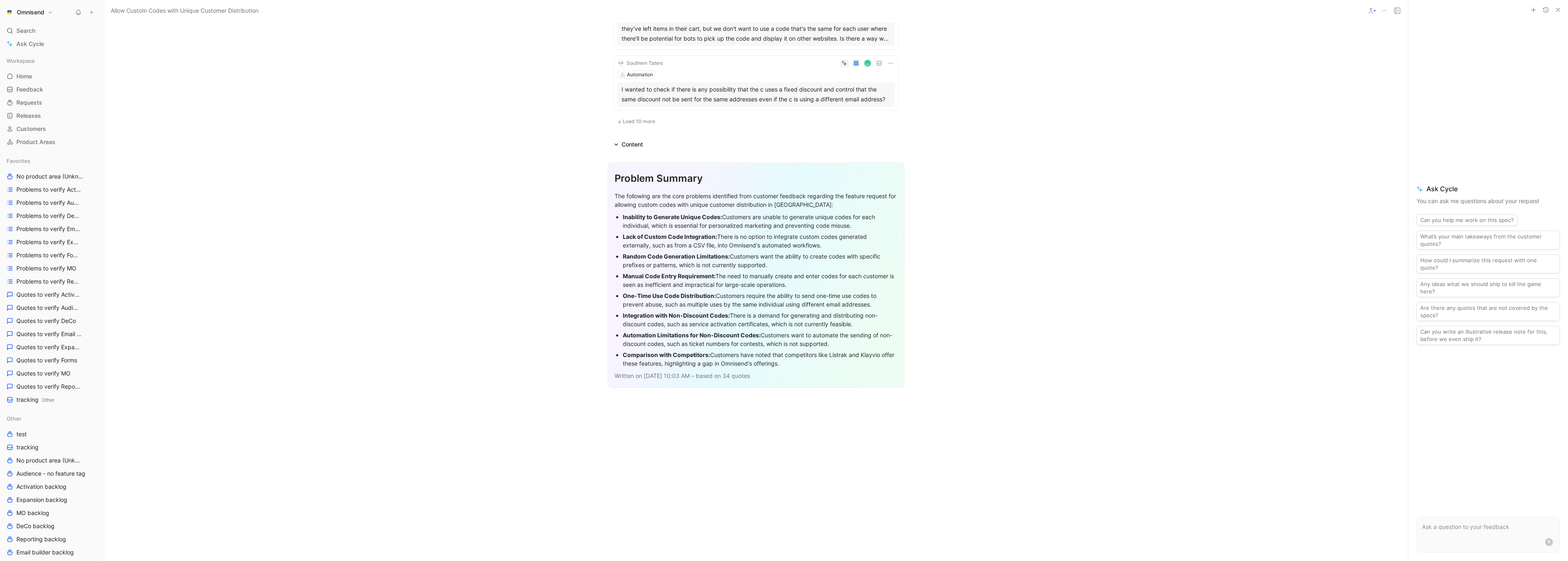
click at [646, 117] on button "Load 10 more" at bounding box center [636, 121] width 44 height 9
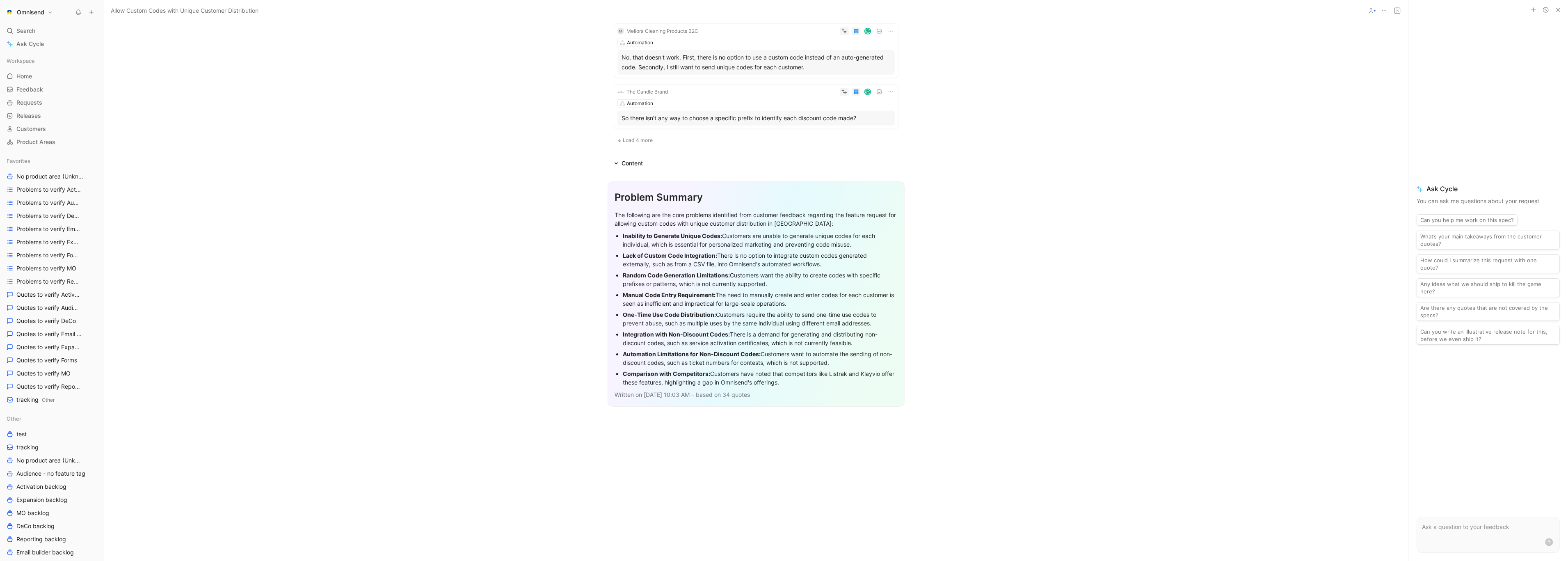
scroll to position [1762, 0]
click at [644, 145] on button "Load 4 more" at bounding box center [635, 143] width 42 height 9
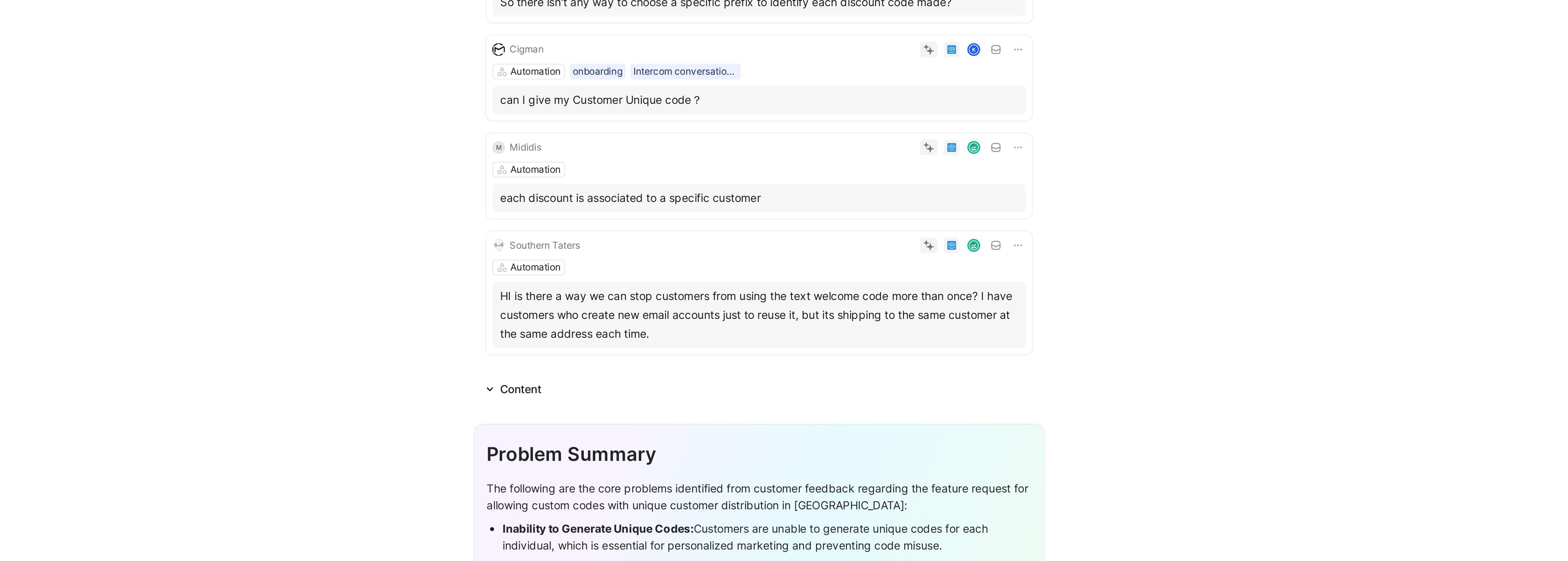
scroll to position [1717, 0]
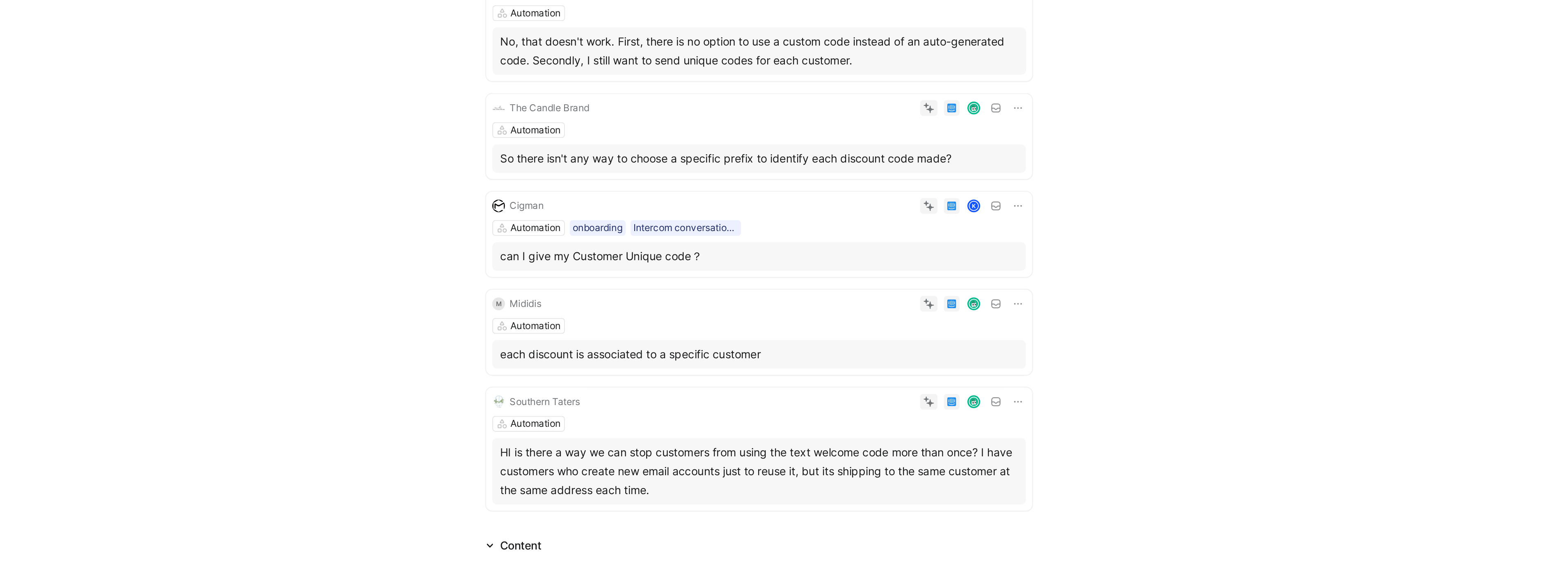
click at [891, 139] on icon at bounding box center [890, 139] width 7 height 7
click at [882, 167] on span "Change request" at bounding box center [869, 165] width 43 height 7
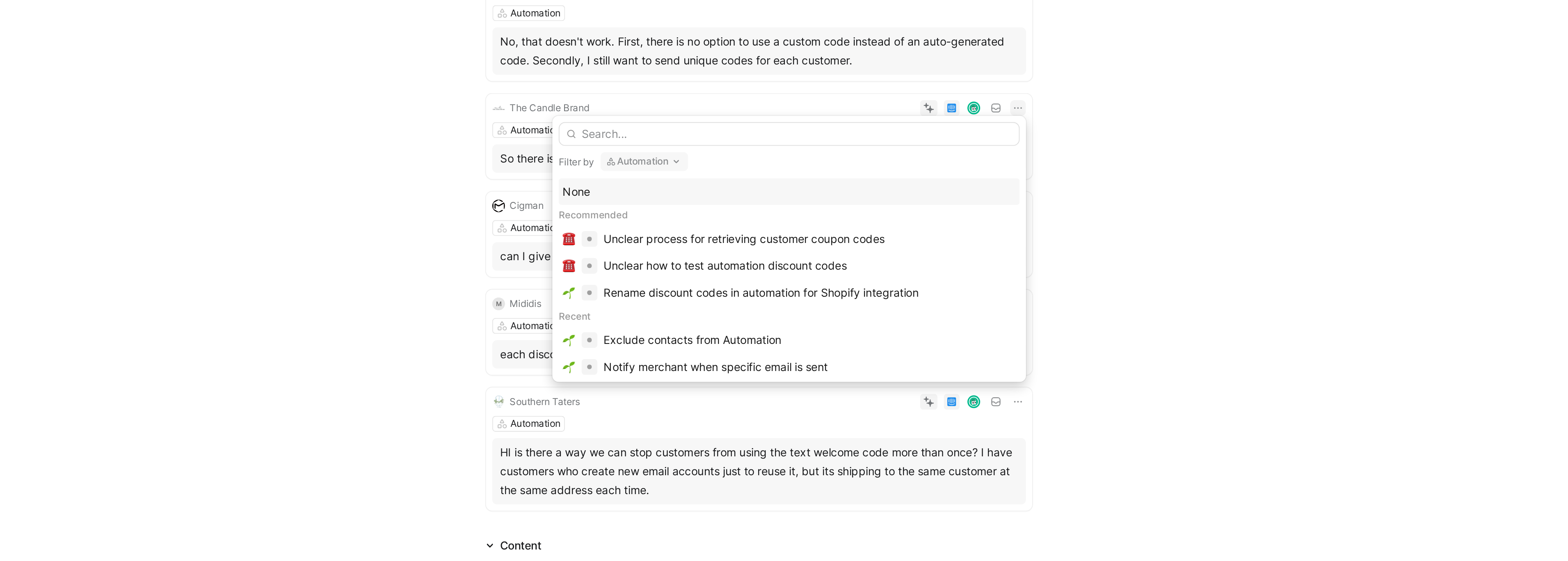
click at [716, 169] on icon "button" at bounding box center [713, 167] width 7 height 7
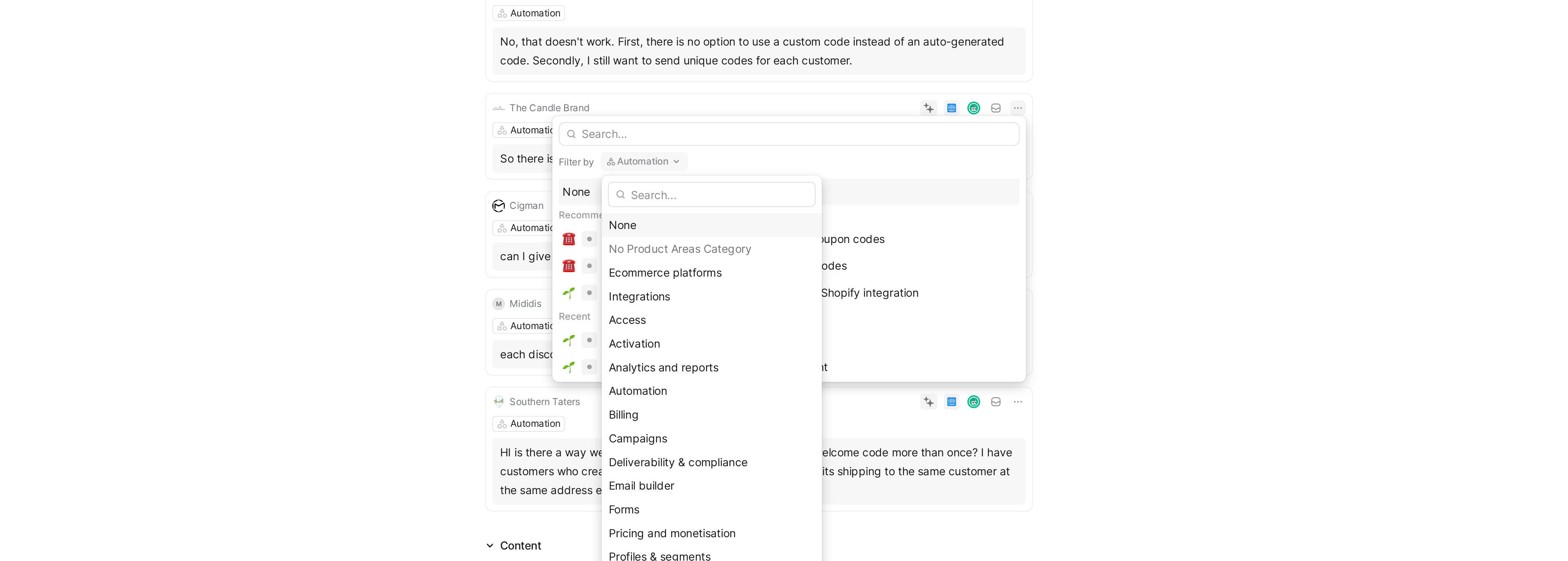
click at [702, 200] on div "None" at bounding box center [731, 200] width 107 height 9
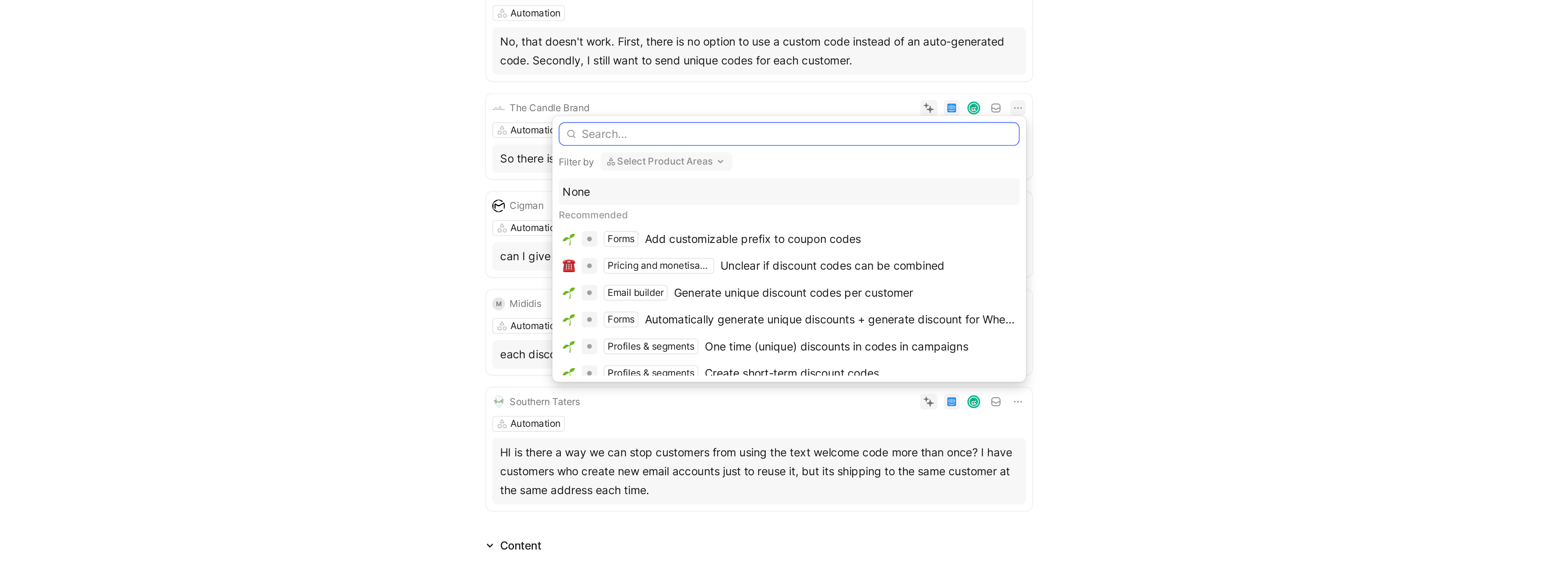
click at [724, 152] on input "text" at bounding box center [772, 153] width 240 height 12
paste input "Add customizable prefix to coupon codes"
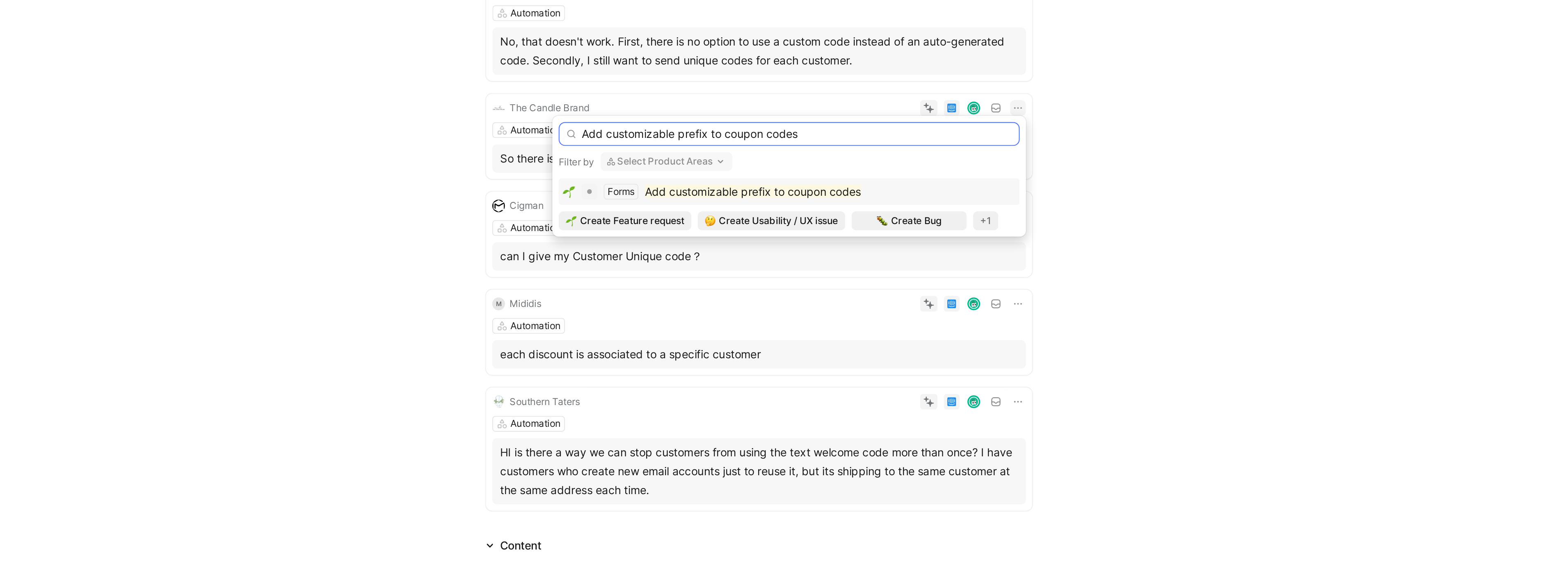
type input "Add customizable prefix to coupon codes"
click at [725, 184] on mark "Add customizable prefix to coupon codes" at bounding box center [753, 183] width 112 height 7
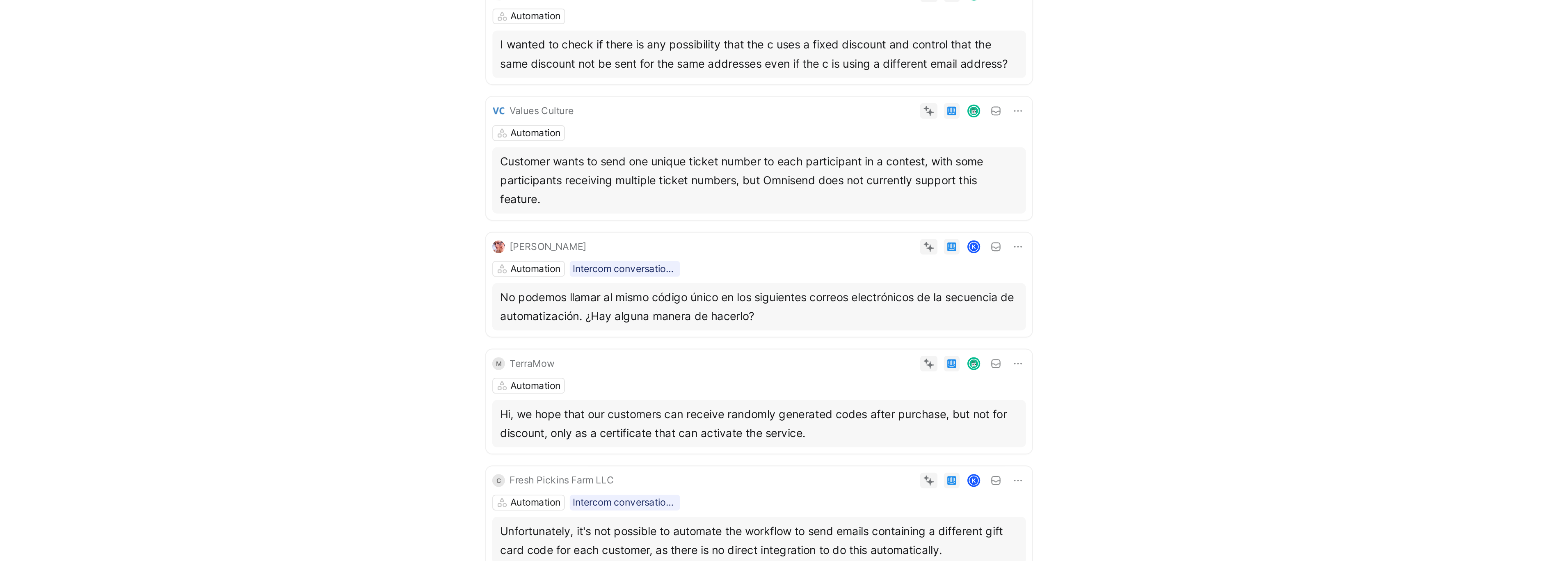
scroll to position [1168, 0]
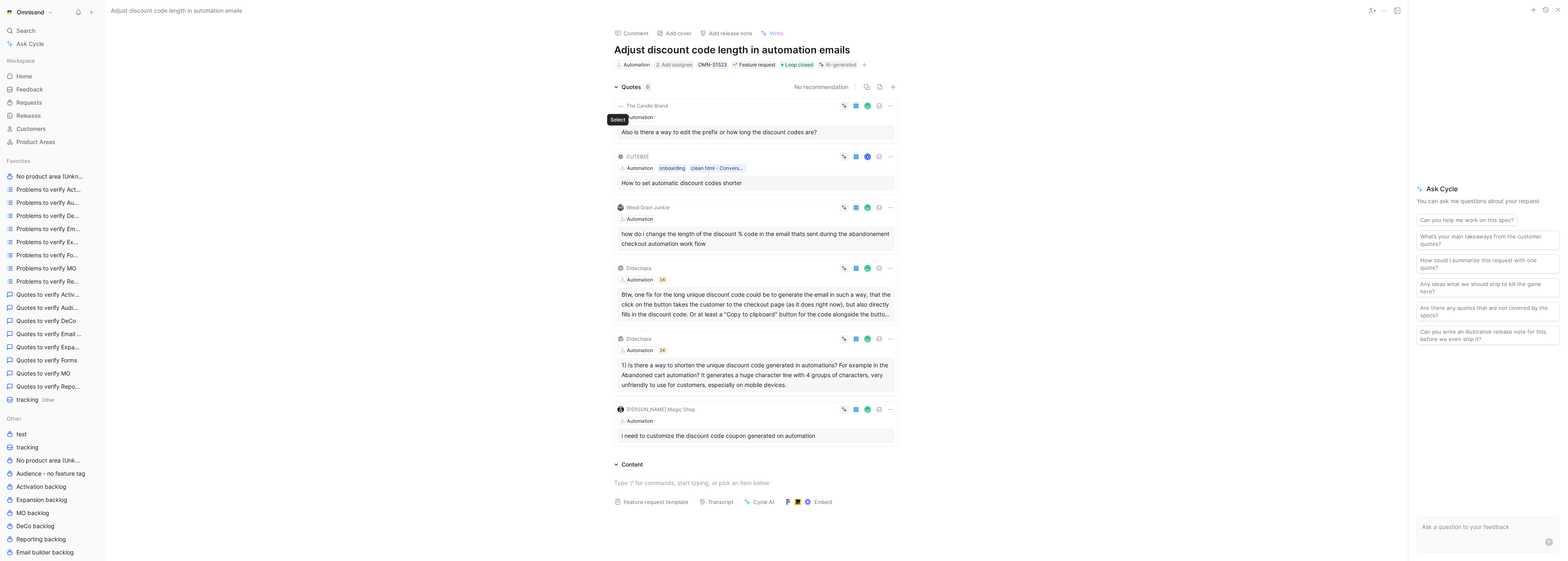
click at [616, 131] on icon at bounding box center [618, 132] width 3 height 3
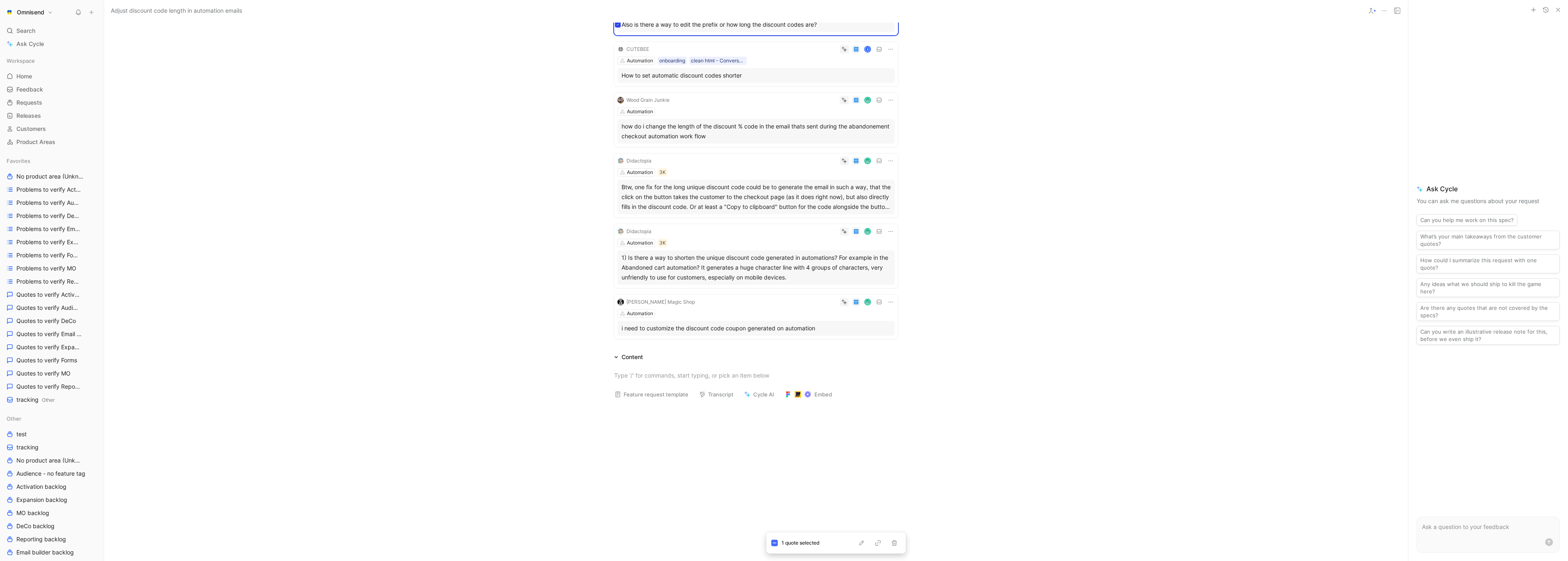
scroll to position [112, 0]
click at [618, 325] on button at bounding box center [618, 324] width 6 height 6
click at [860, 543] on icon "button" at bounding box center [861, 543] width 7 height 7
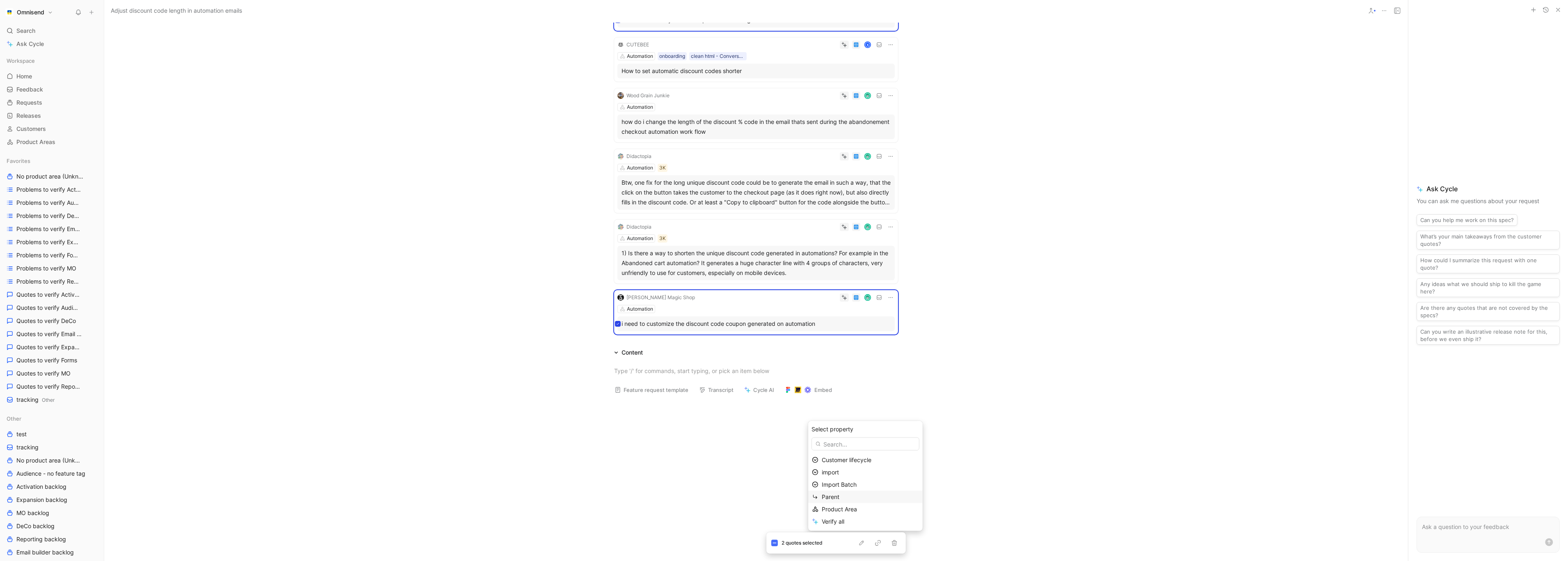
click at [841, 496] on div "Parent" at bounding box center [870, 496] width 97 height 9
type input "Add customizable prefix to coupon codes"
click at [874, 505] on mark "Add customizable prefix to coupon codes" at bounding box center [895, 504] width 112 height 7
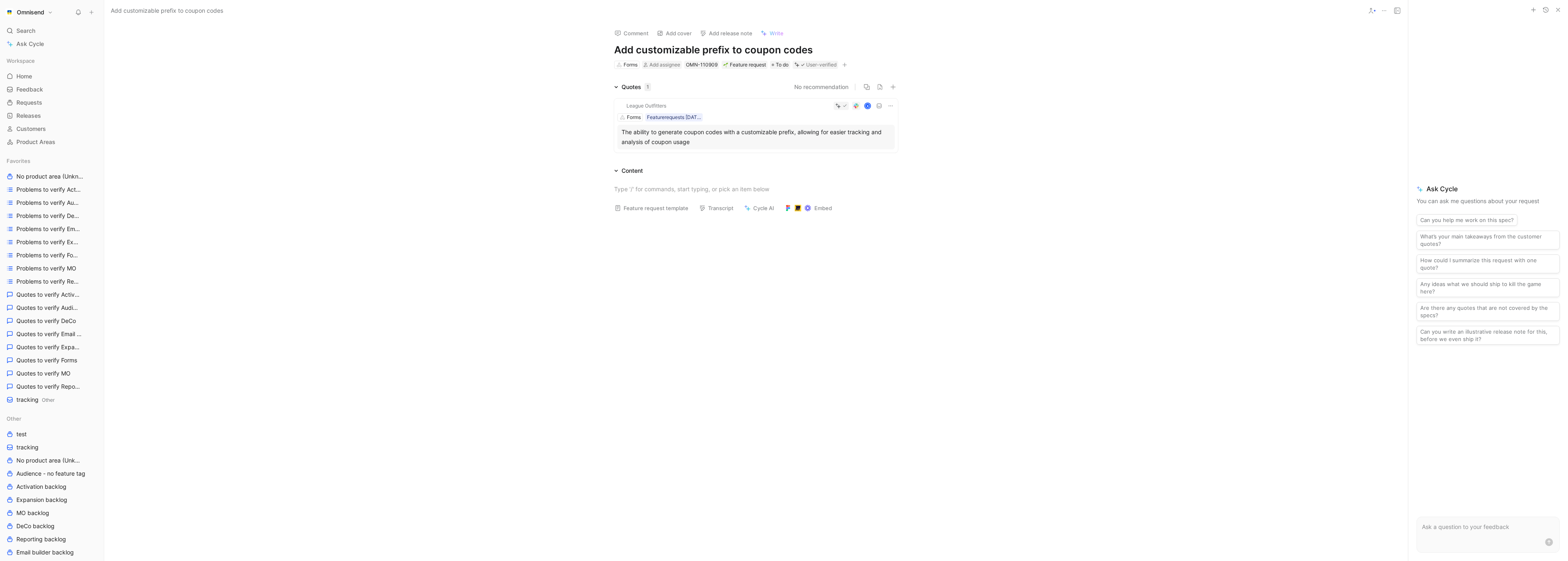
click at [677, 54] on h1 "Add customizable prefix to coupon codes" at bounding box center [756, 50] width 284 height 13
copy h1 "Add customizable prefix to coupon codes"
